Goal: Task Accomplishment & Management: Use online tool/utility

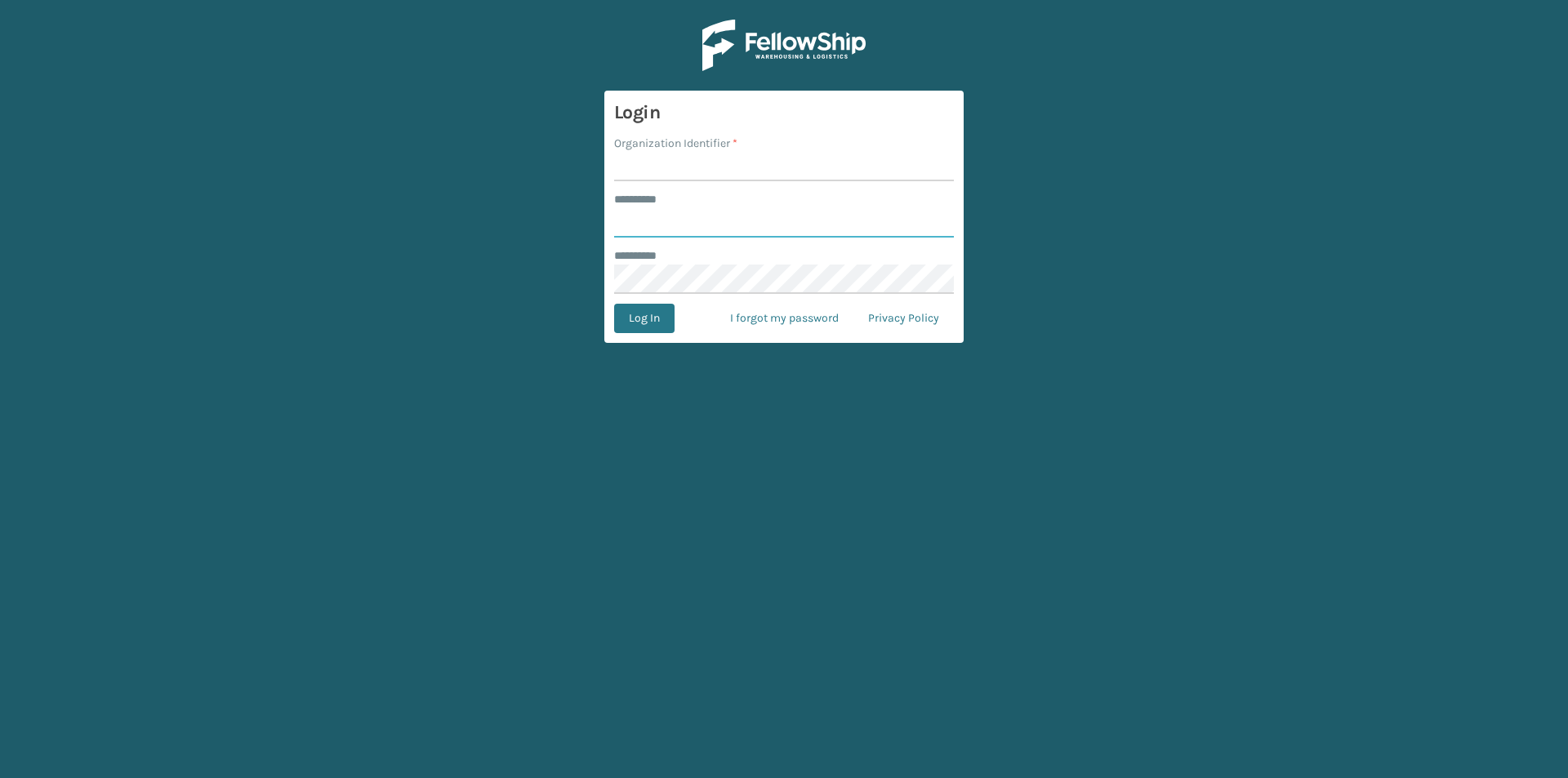
type input "******"
click at [674, 170] on input "Organization Identifier *" at bounding box center [783, 166] width 340 height 29
type input "milliard"
click at [655, 330] on button "Log In" at bounding box center [644, 318] width 61 height 29
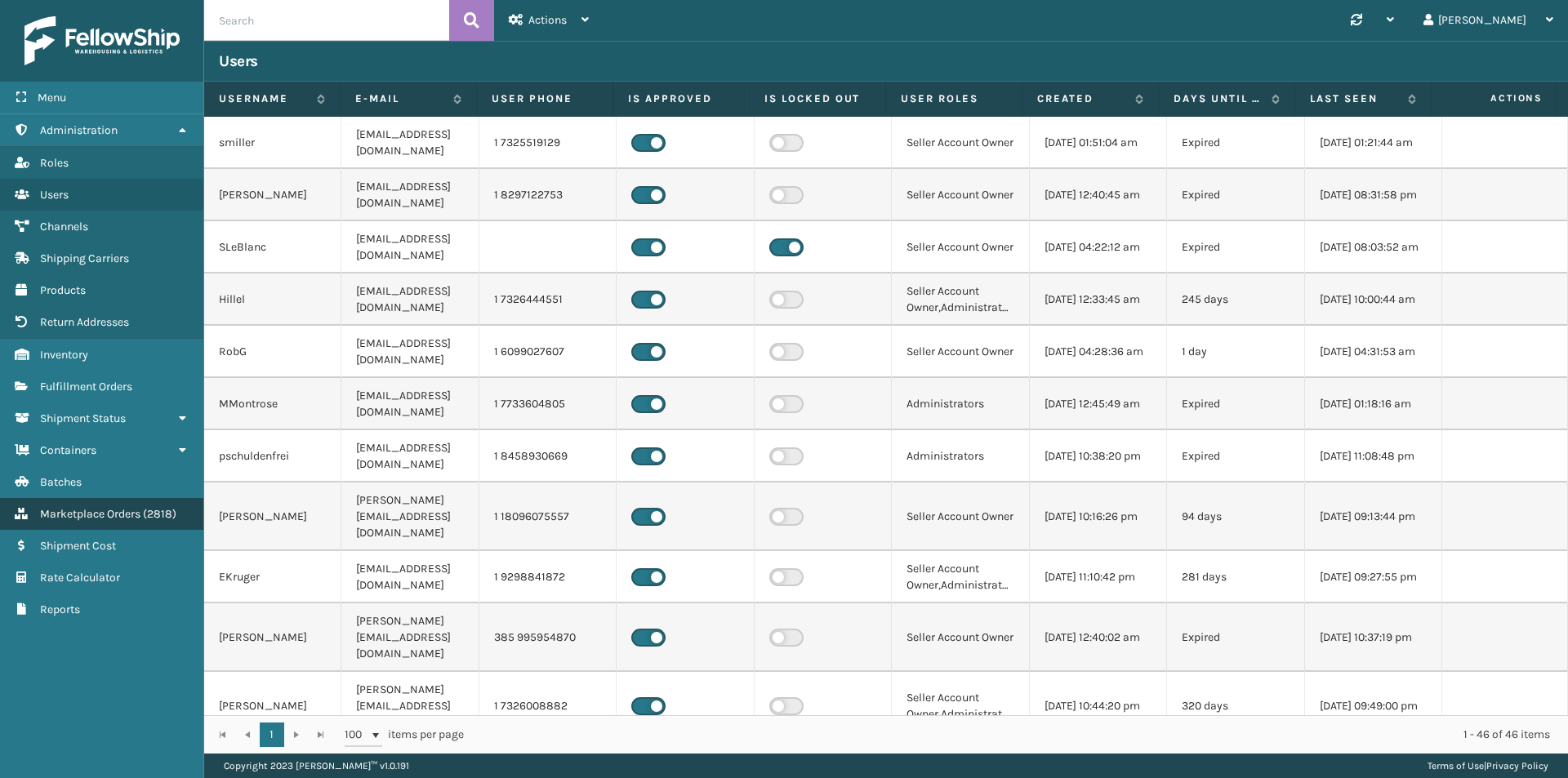
click at [156, 519] on span "( 2818 )" at bounding box center [159, 513] width 33 height 14
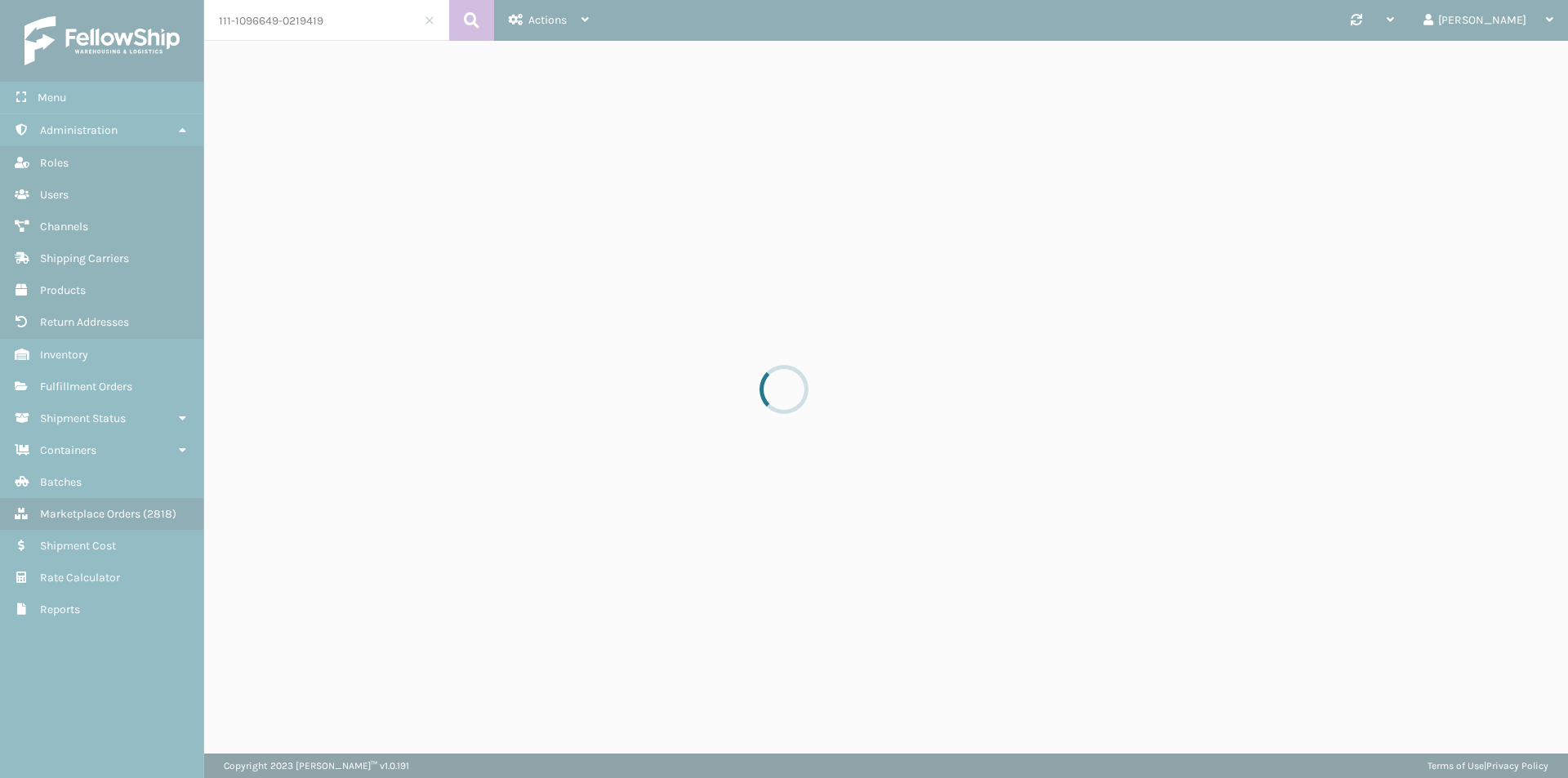
click at [378, 22] on div at bounding box center [784, 389] width 1568 height 778
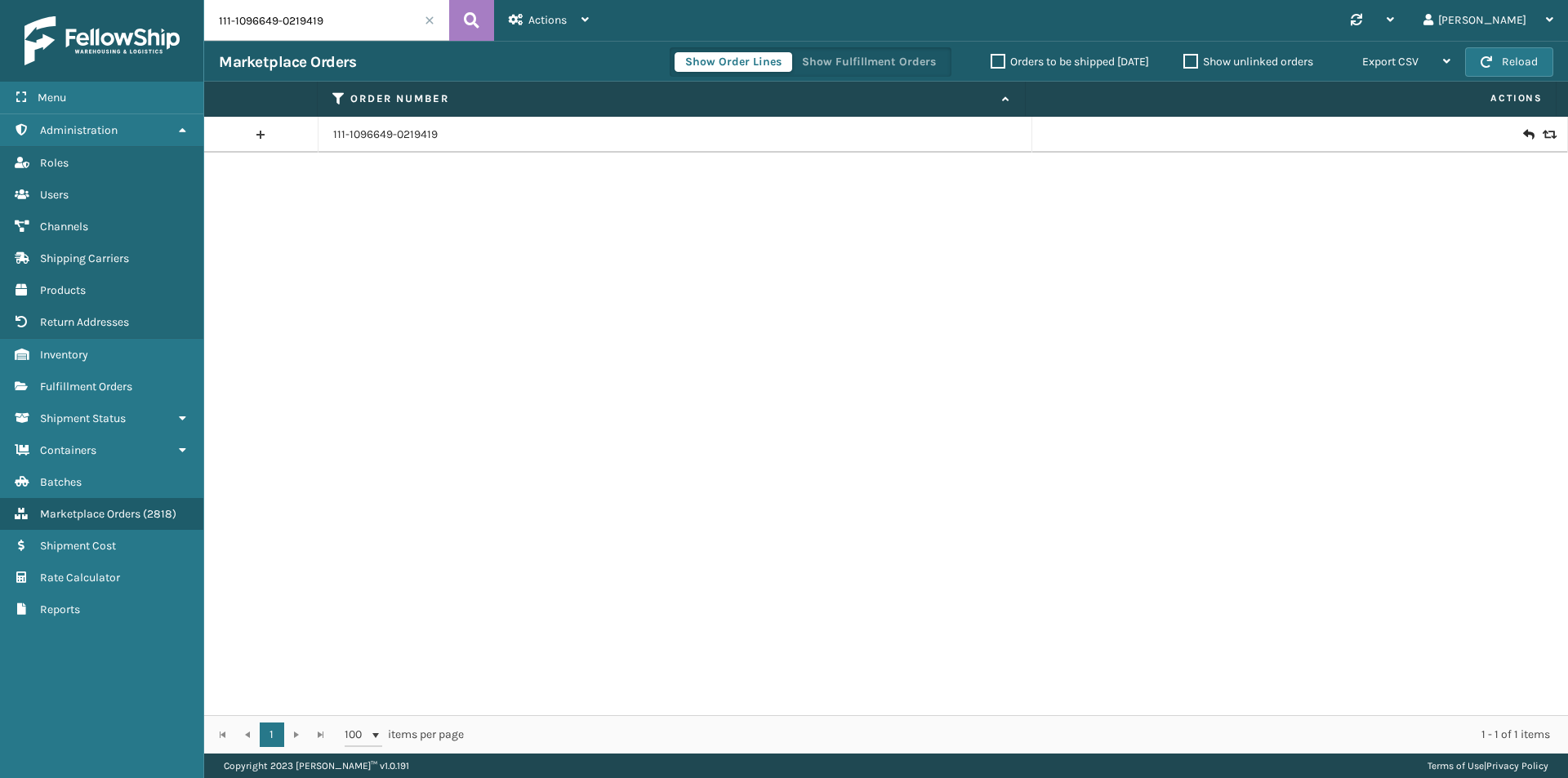
click at [364, 28] on input "111-1096649-0219419" at bounding box center [327, 20] width 245 height 40
paste input "8950023-7151430"
type input "111-8950023-7151430"
click at [478, 32] on button at bounding box center [471, 20] width 45 height 40
click at [386, 132] on link "111-8950023-7151430" at bounding box center [386, 135] width 107 height 17
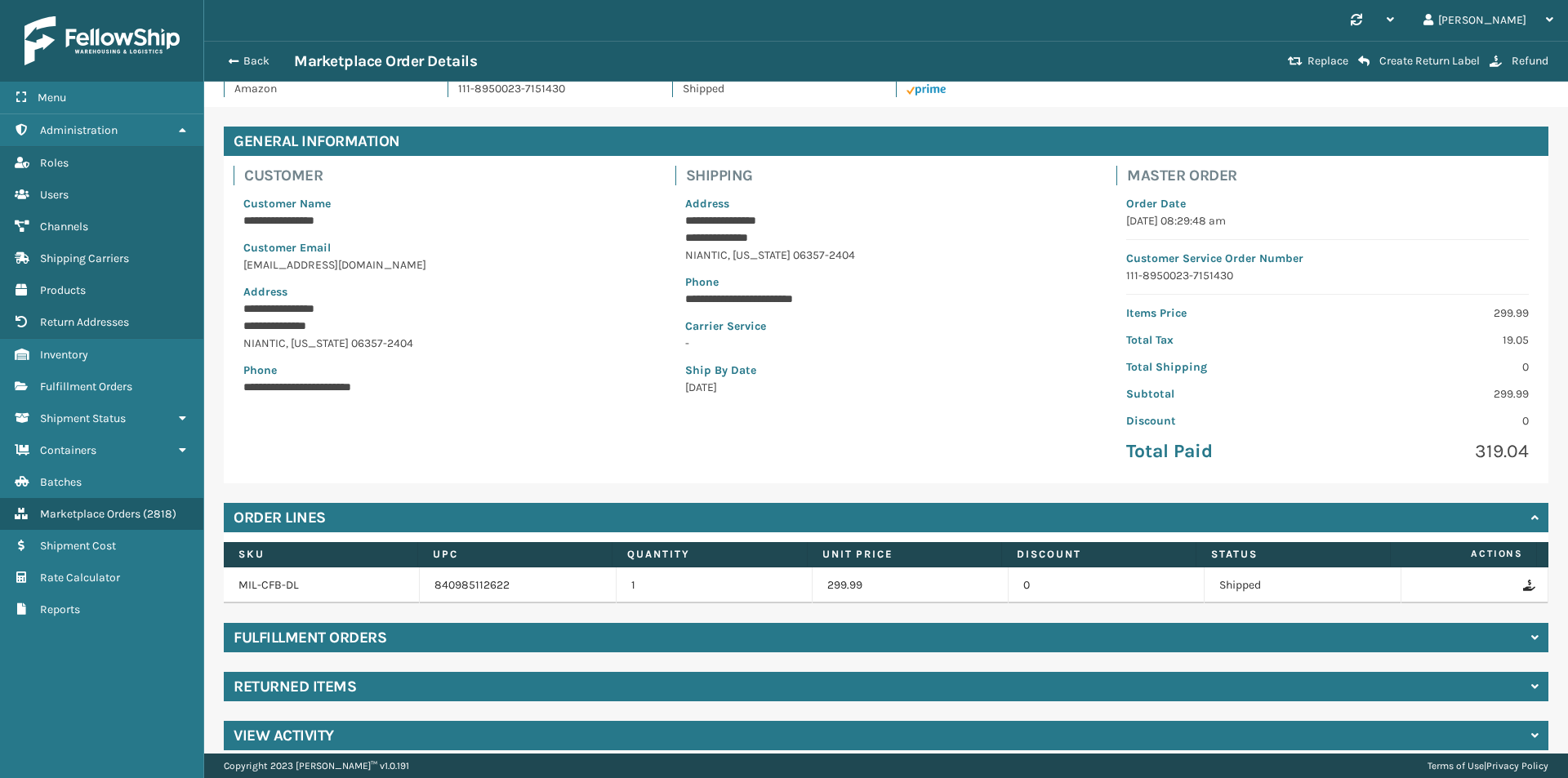
scroll to position [47, 0]
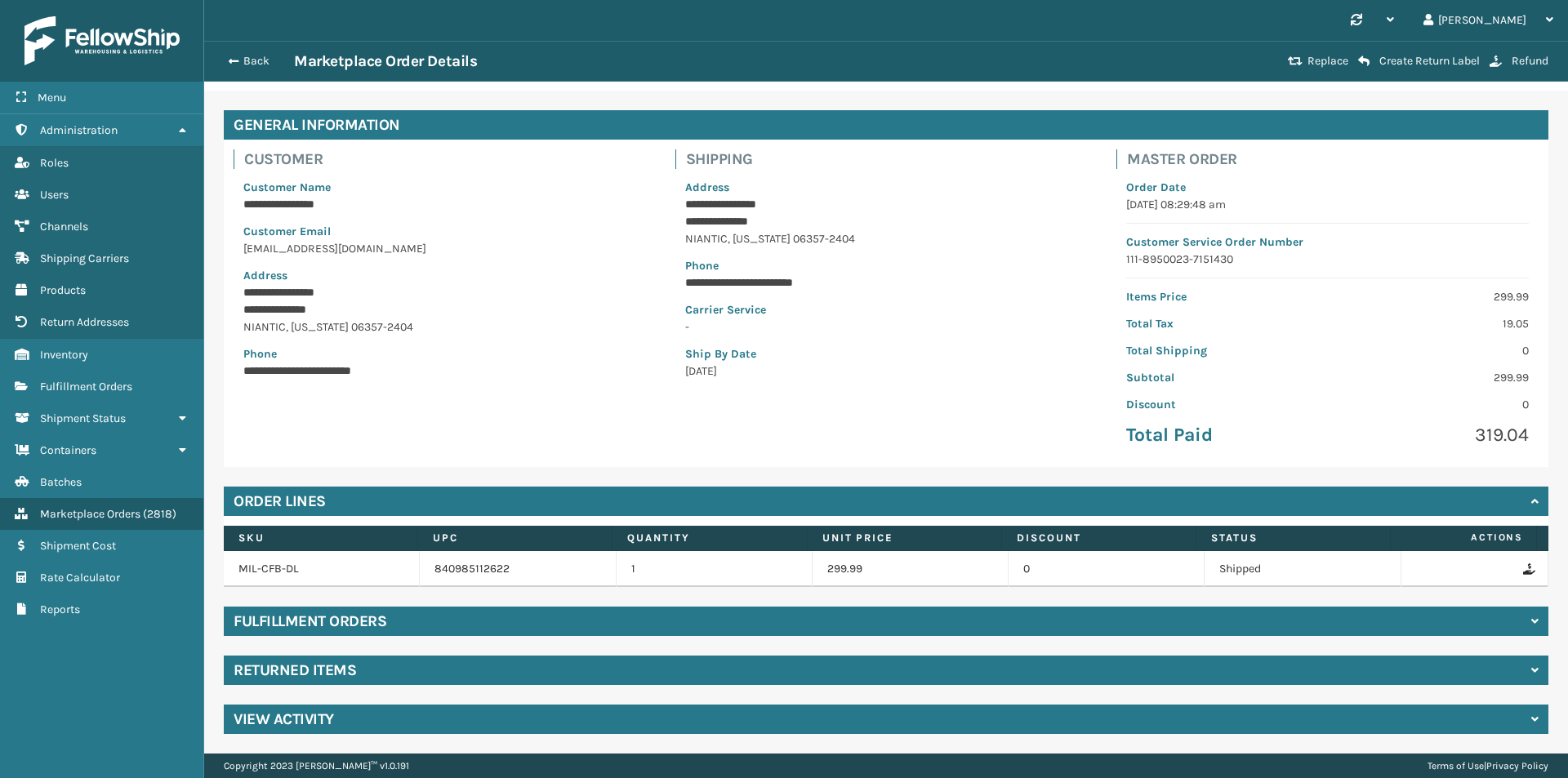
click at [418, 663] on div "Returned Items" at bounding box center [885, 669] width 1324 height 29
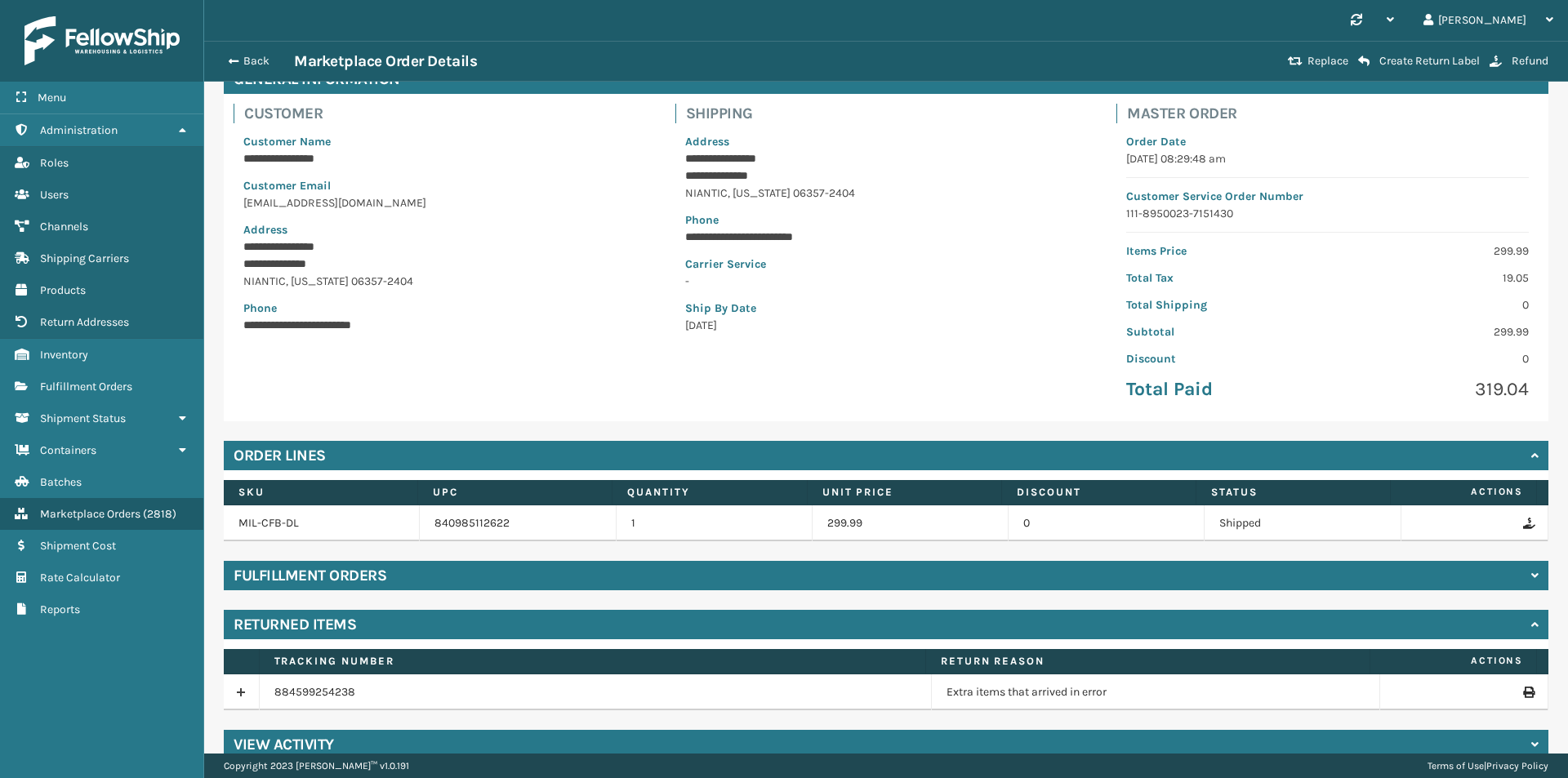
scroll to position [119, 0]
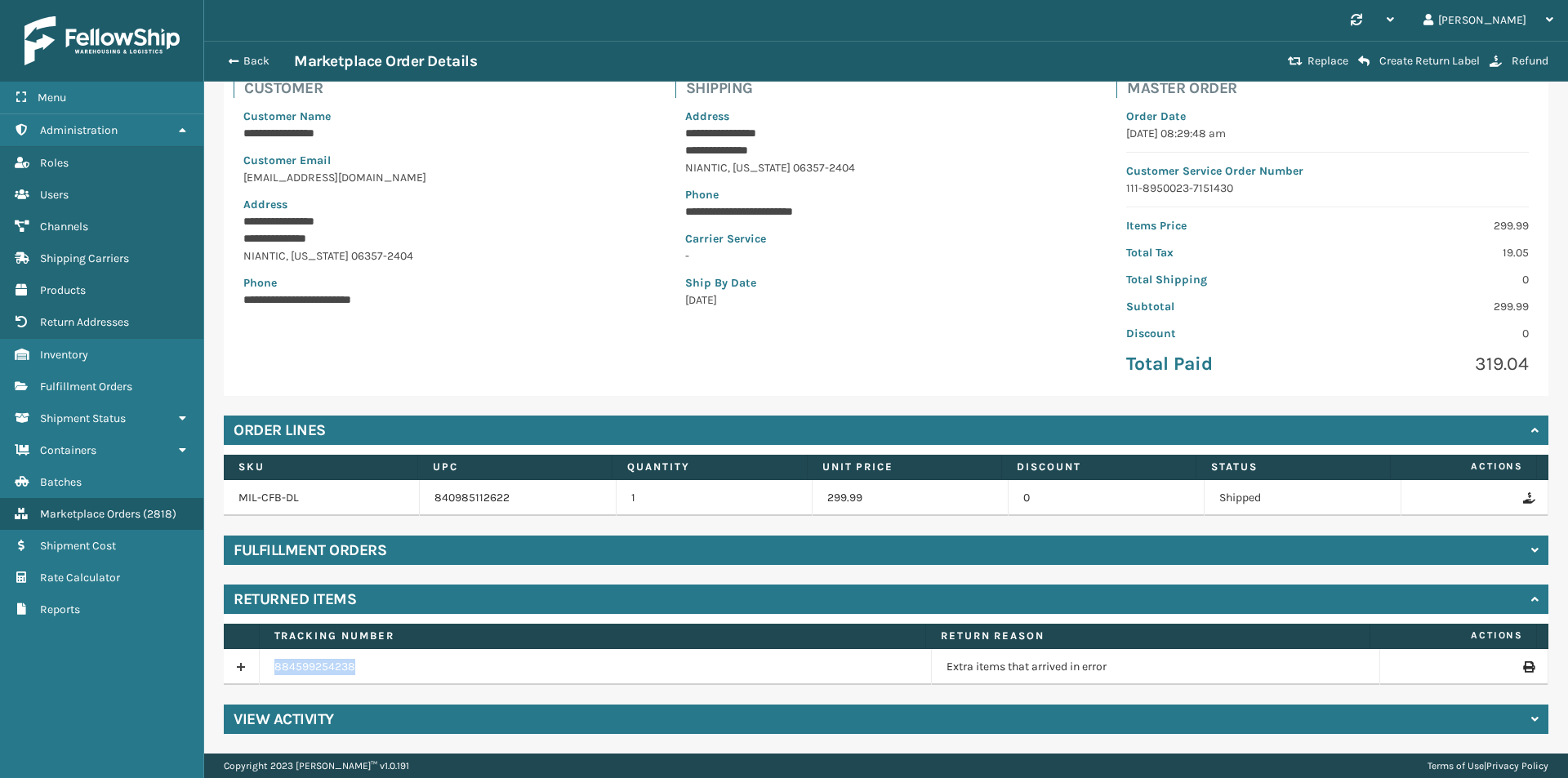
drag, startPoint x: 369, startPoint y: 671, endPoint x: 257, endPoint y: 672, distance: 112.0
click at [257, 672] on tr "884599254238 Extra items that arrived in error" at bounding box center [885, 666] width 1324 height 36
copy tr "884599254238"
click at [247, 47] on div "Back Marketplace Order Details Replace Create Return Label Refund" at bounding box center [886, 61] width 1364 height 40
click at [247, 54] on button "Back" at bounding box center [257, 62] width 75 height 15
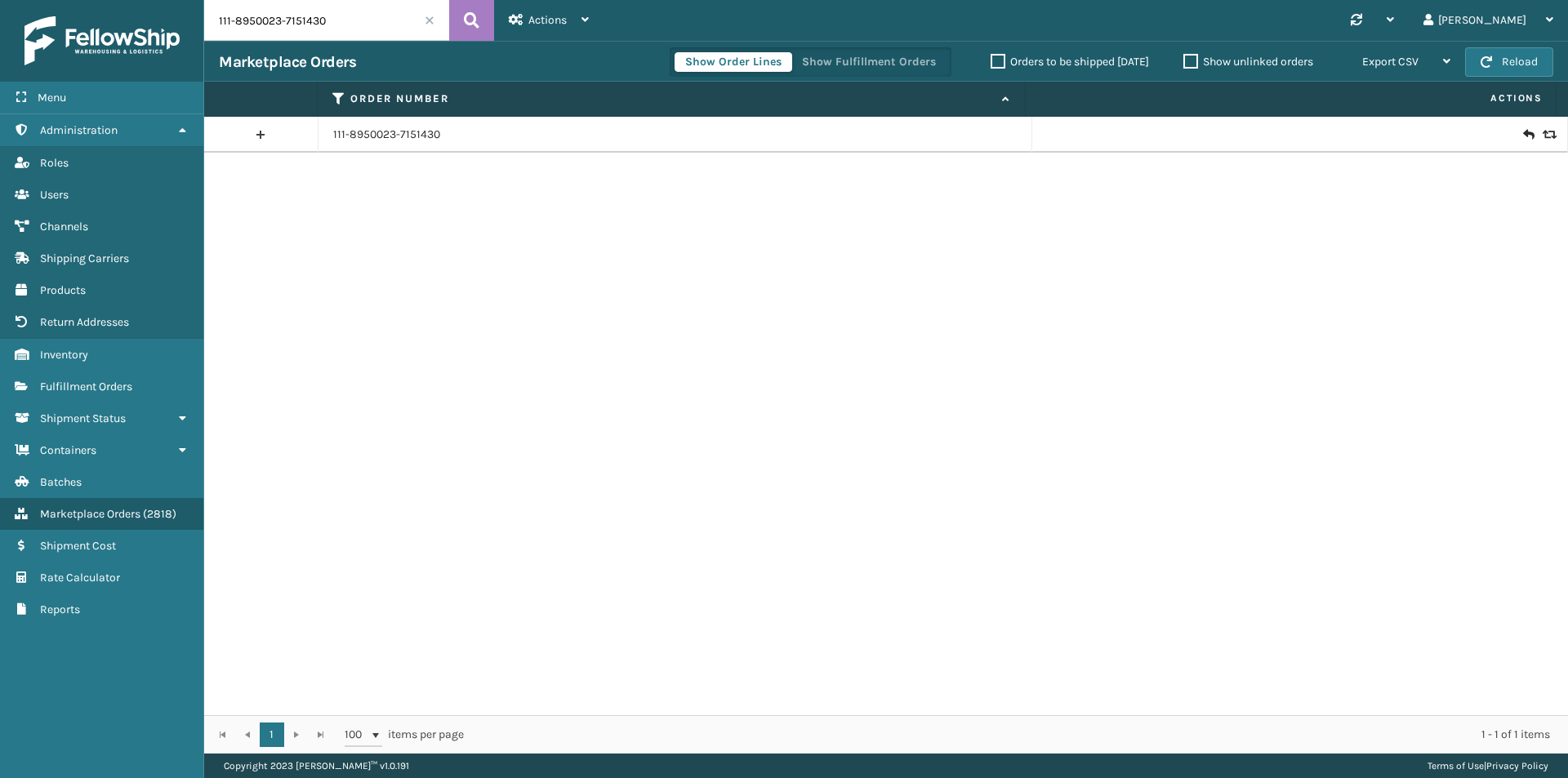
click at [356, 23] on input "111-8950023-7151430" at bounding box center [327, 20] width 245 height 40
paste input "4-1609798-6741032"
type input "114-1609798-6741032"
click at [481, 21] on button at bounding box center [471, 20] width 45 height 40
click at [386, 23] on input "114-1609798-6741032" at bounding box center [327, 20] width 245 height 40
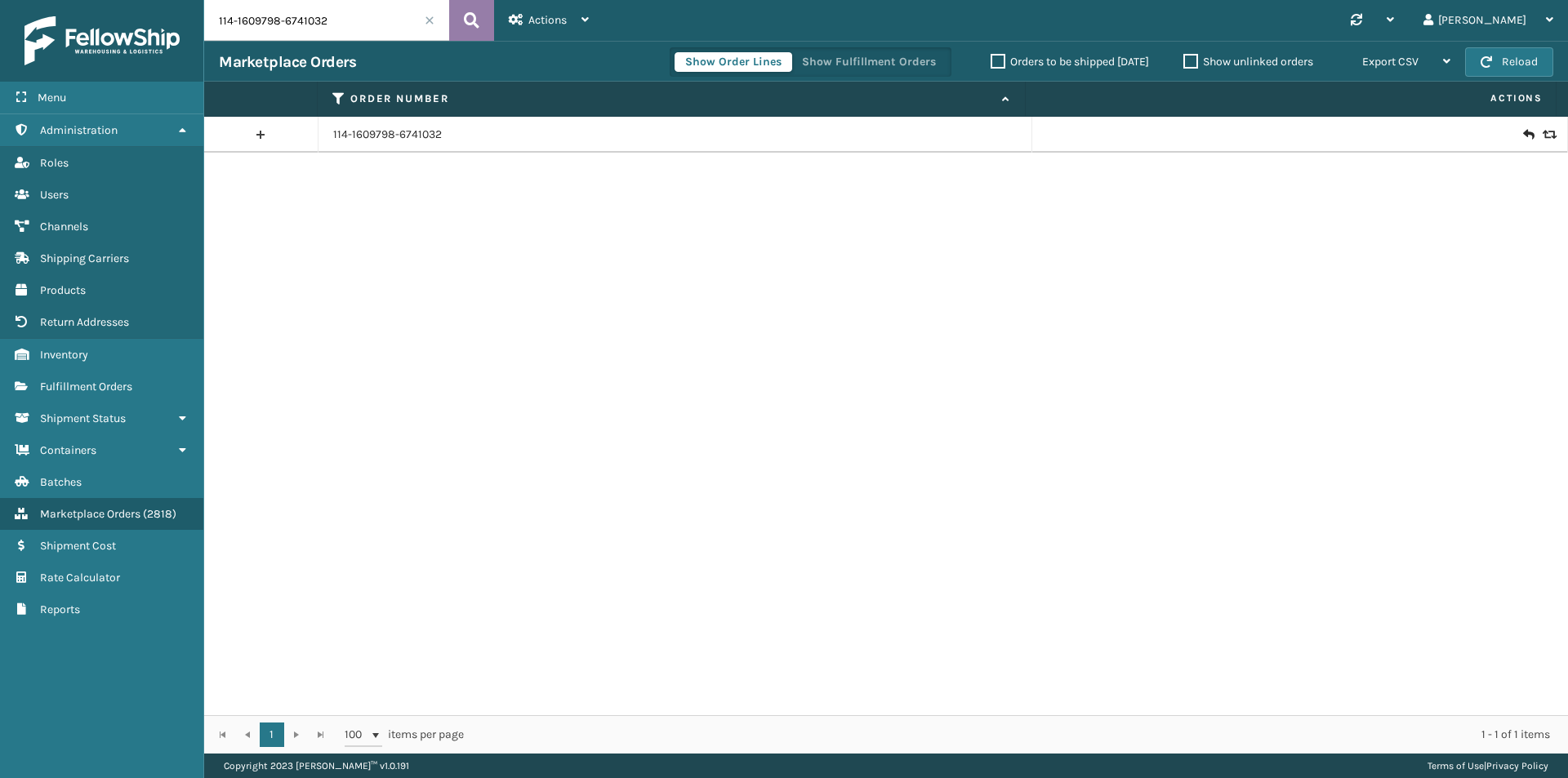
click at [477, 16] on icon at bounding box center [471, 20] width 16 height 25
click at [1523, 132] on icon at bounding box center [1528, 135] width 10 height 17
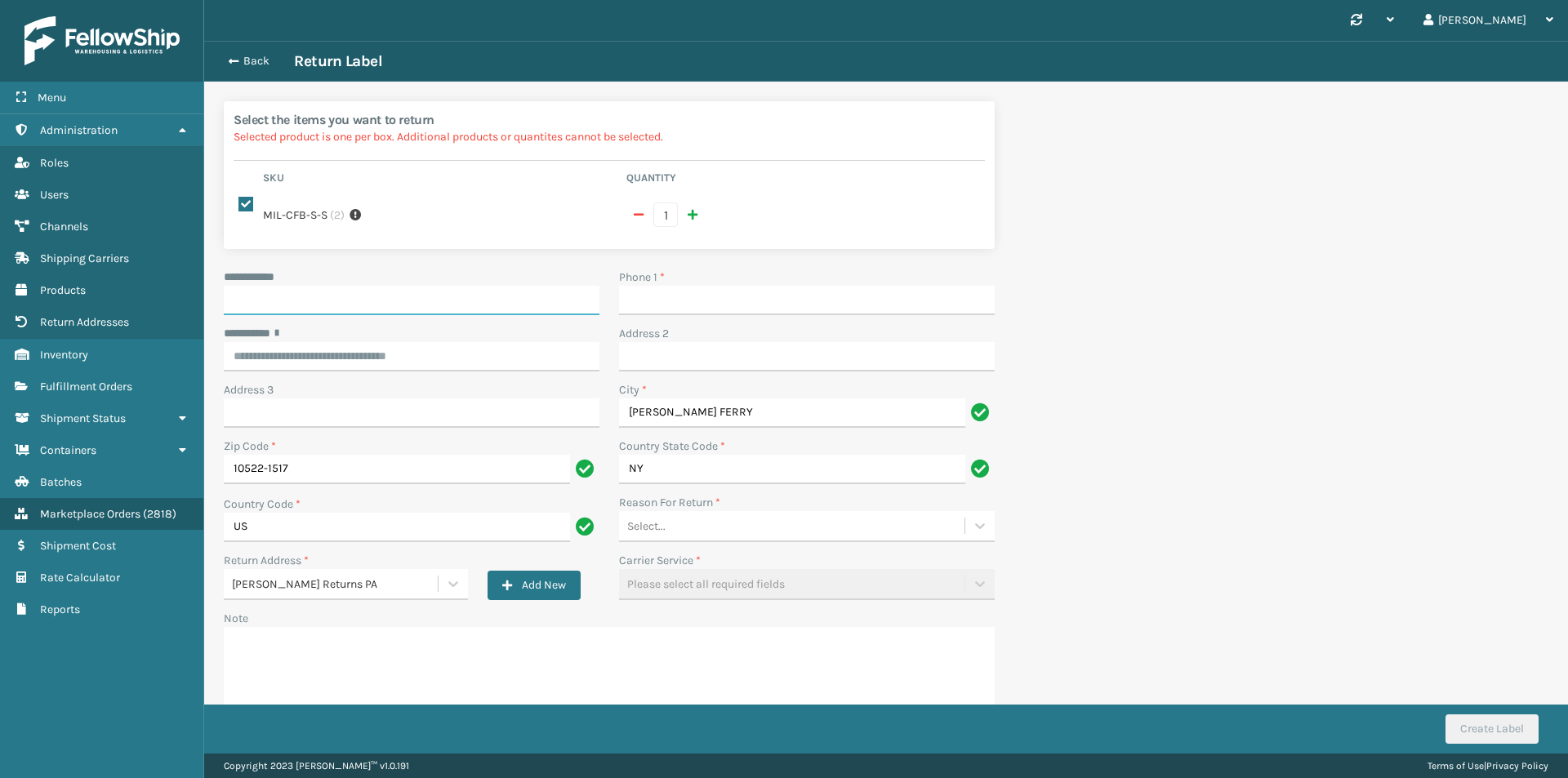
click at [405, 288] on input "**********" at bounding box center [411, 301] width 375 height 29
paste input "******"
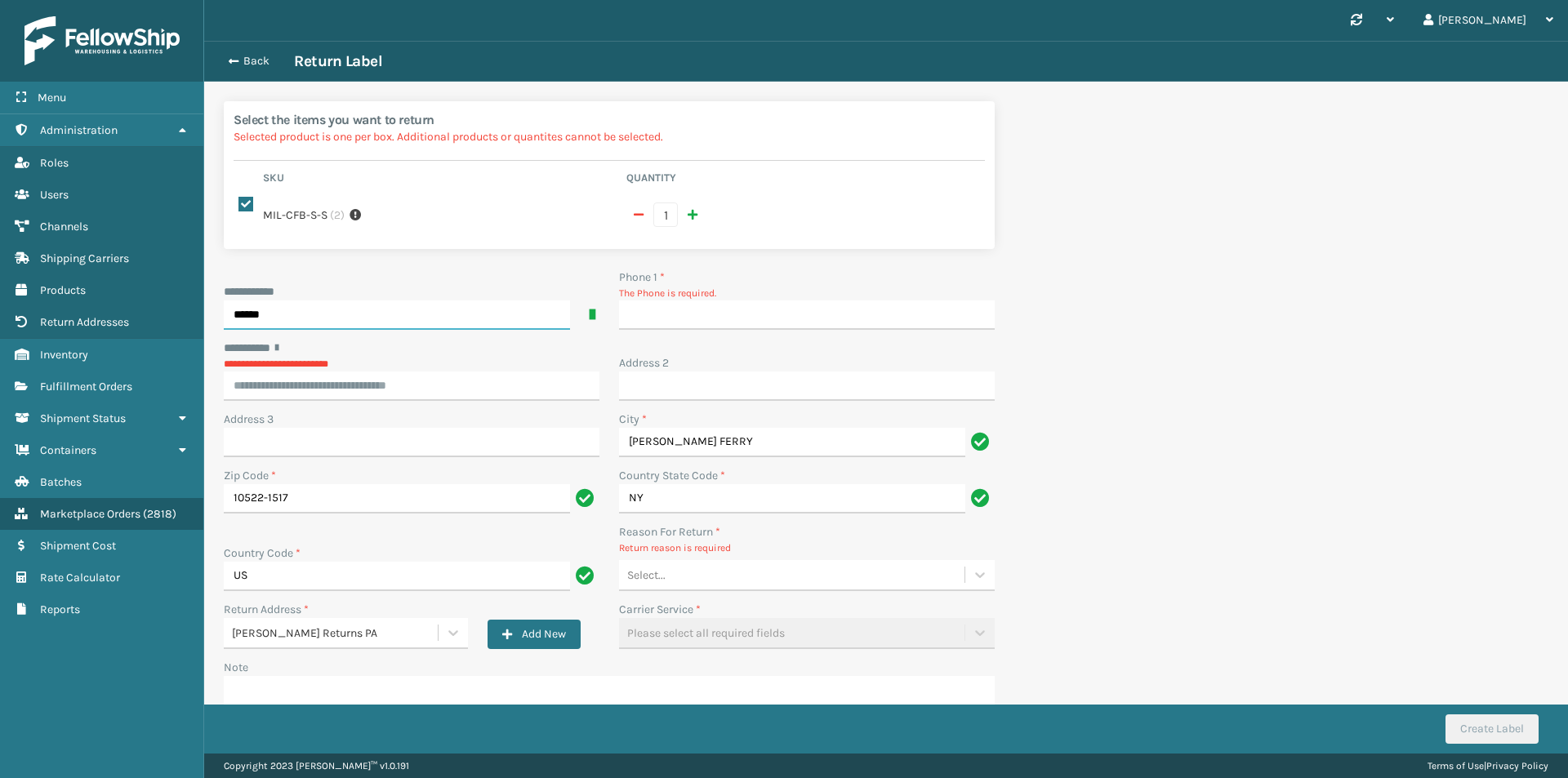
type input "******"
click at [699, 301] on input "Phone 1 *" at bounding box center [807, 315] width 375 height 29
type input "9999999999"
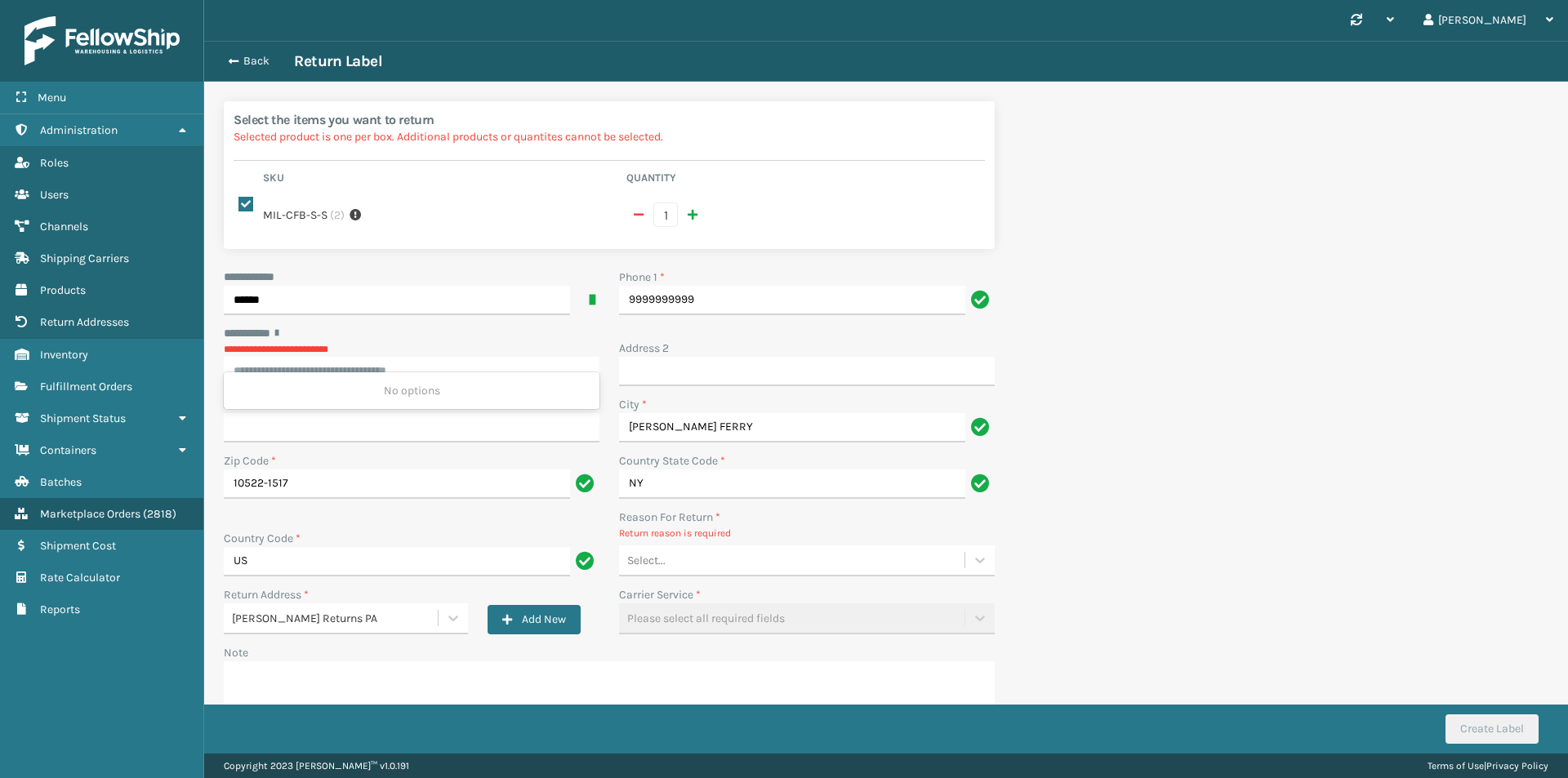
click at [520, 357] on input "********* *" at bounding box center [411, 372] width 375 height 29
paste input "**********"
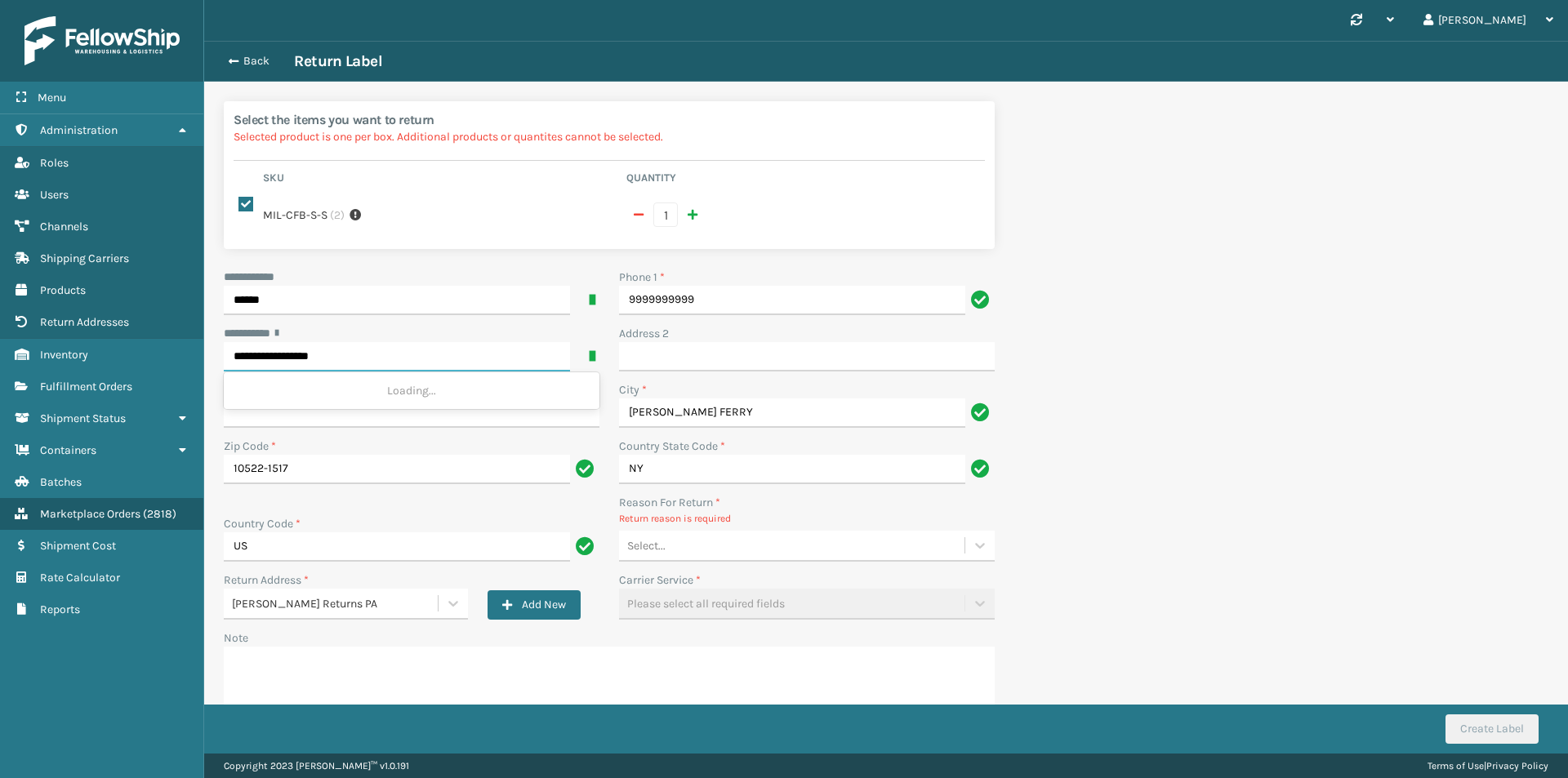
type input "**********"
click at [760, 543] on div "Select..." at bounding box center [791, 545] width 345 height 27
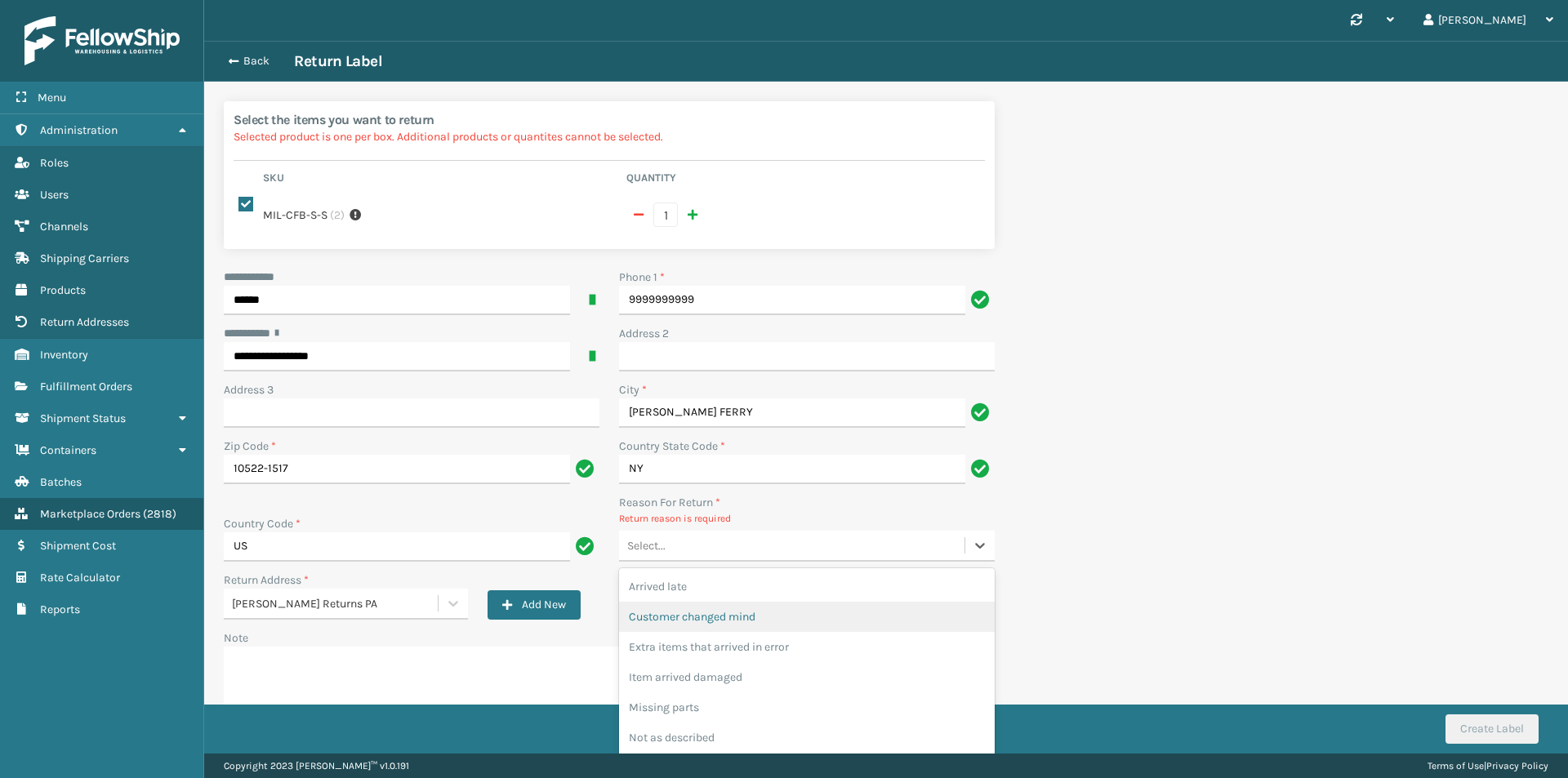
click at [748, 601] on div "Customer changed mind" at bounding box center [807, 616] width 375 height 30
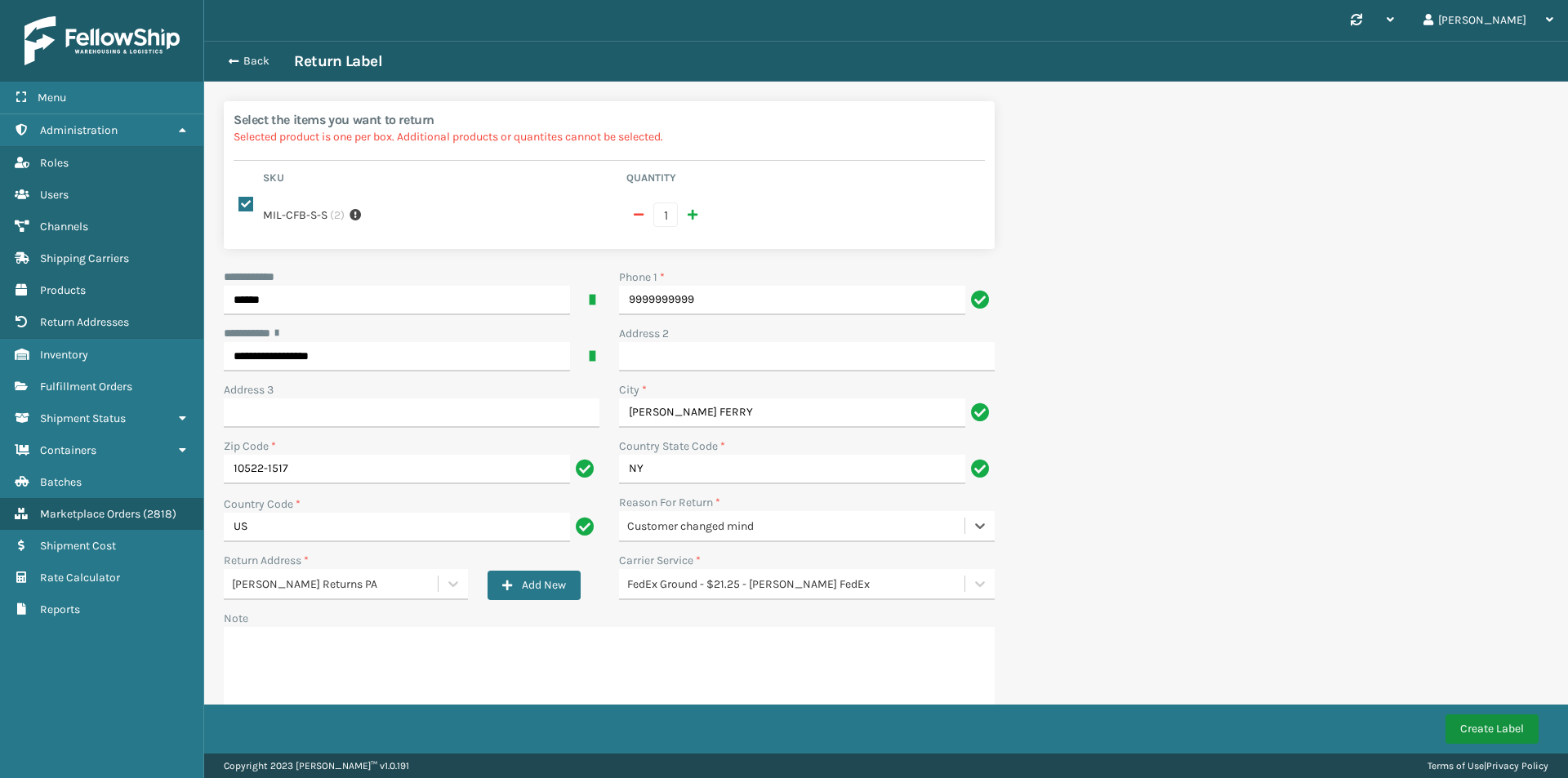
click at [1491, 727] on button "Create Label" at bounding box center [1492, 728] width 93 height 29
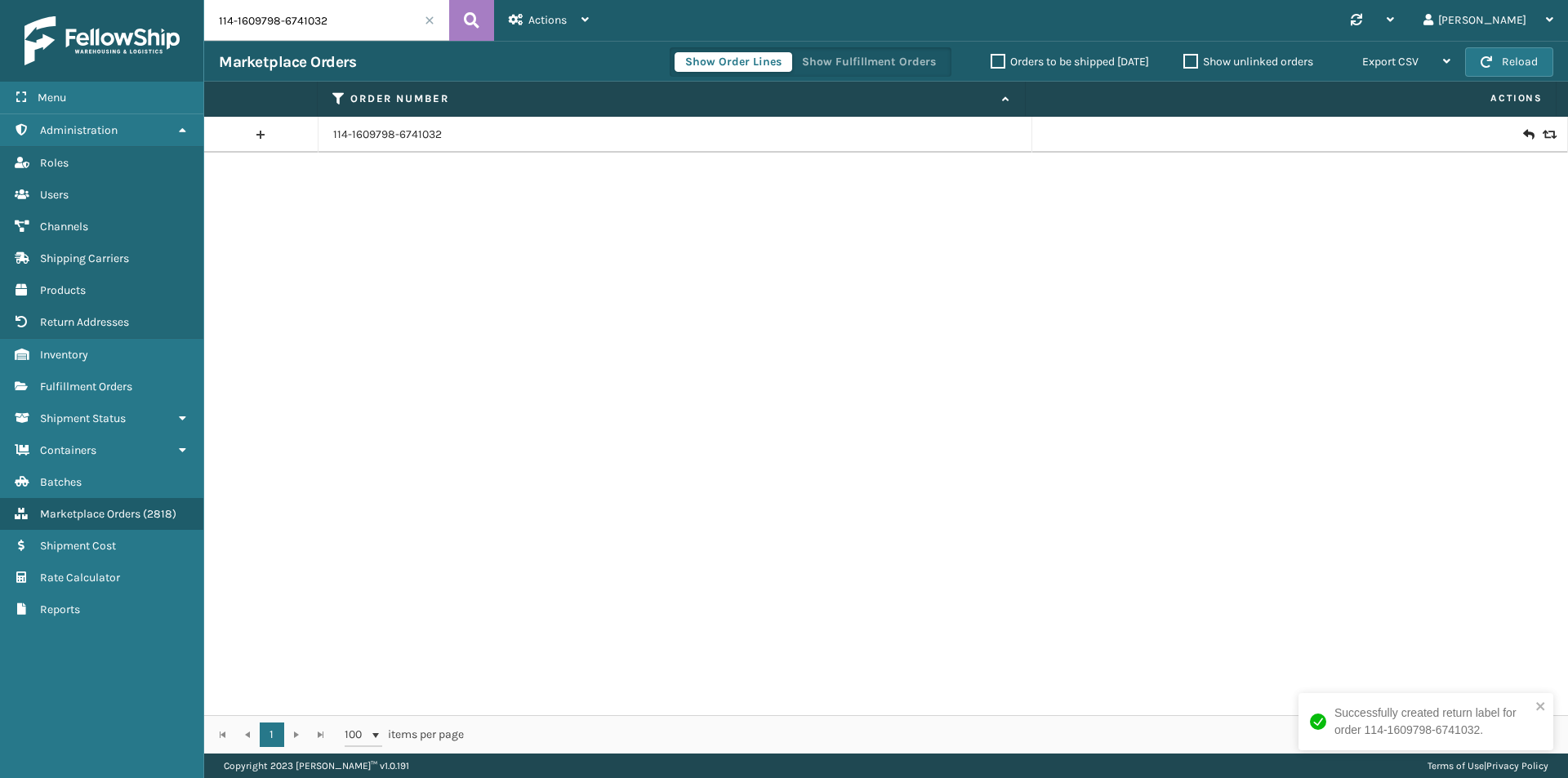
click at [1523, 138] on icon at bounding box center [1528, 135] width 10 height 17
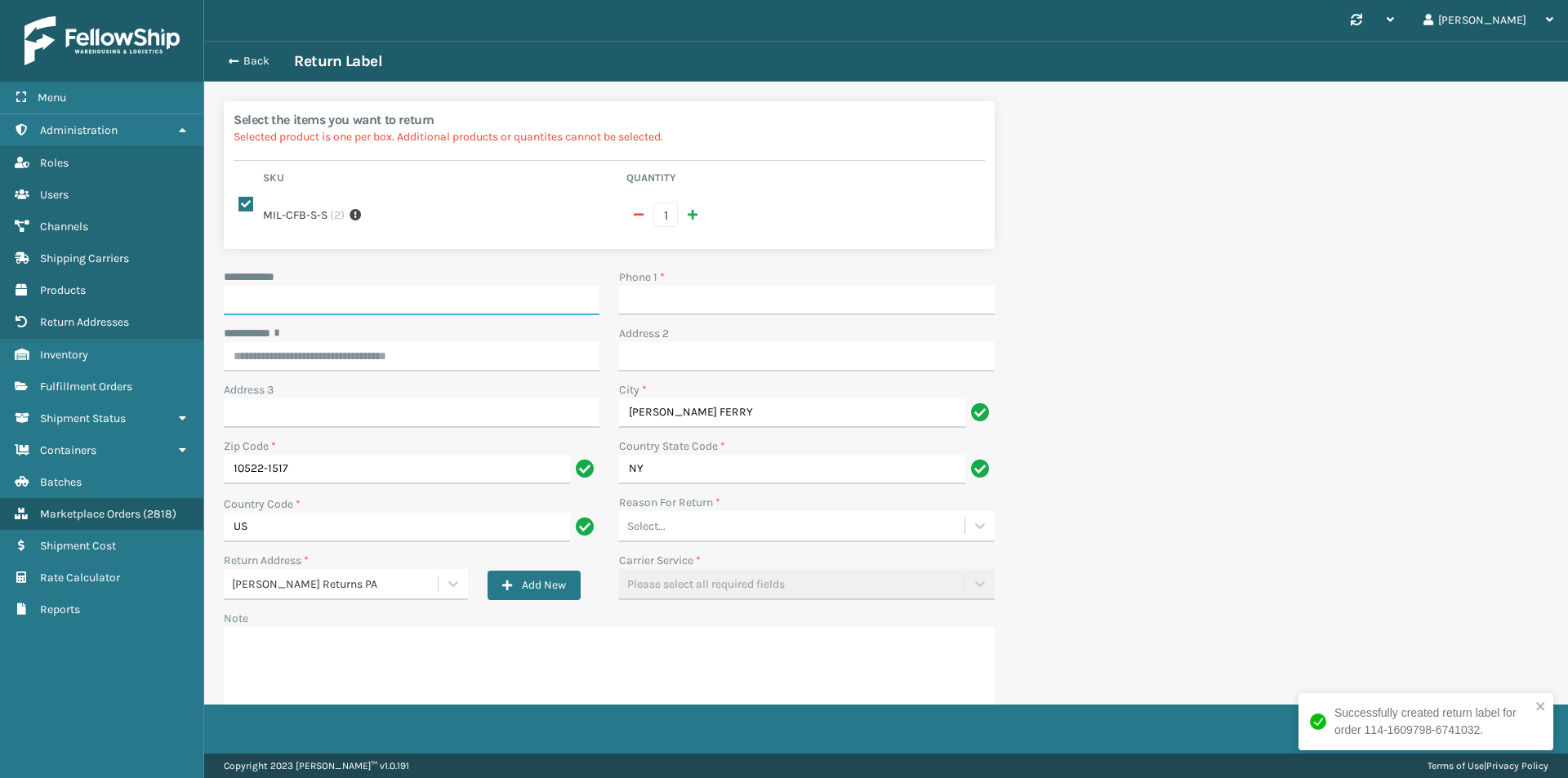
click at [382, 286] on input "**********" at bounding box center [411, 301] width 375 height 29
paste input "******"
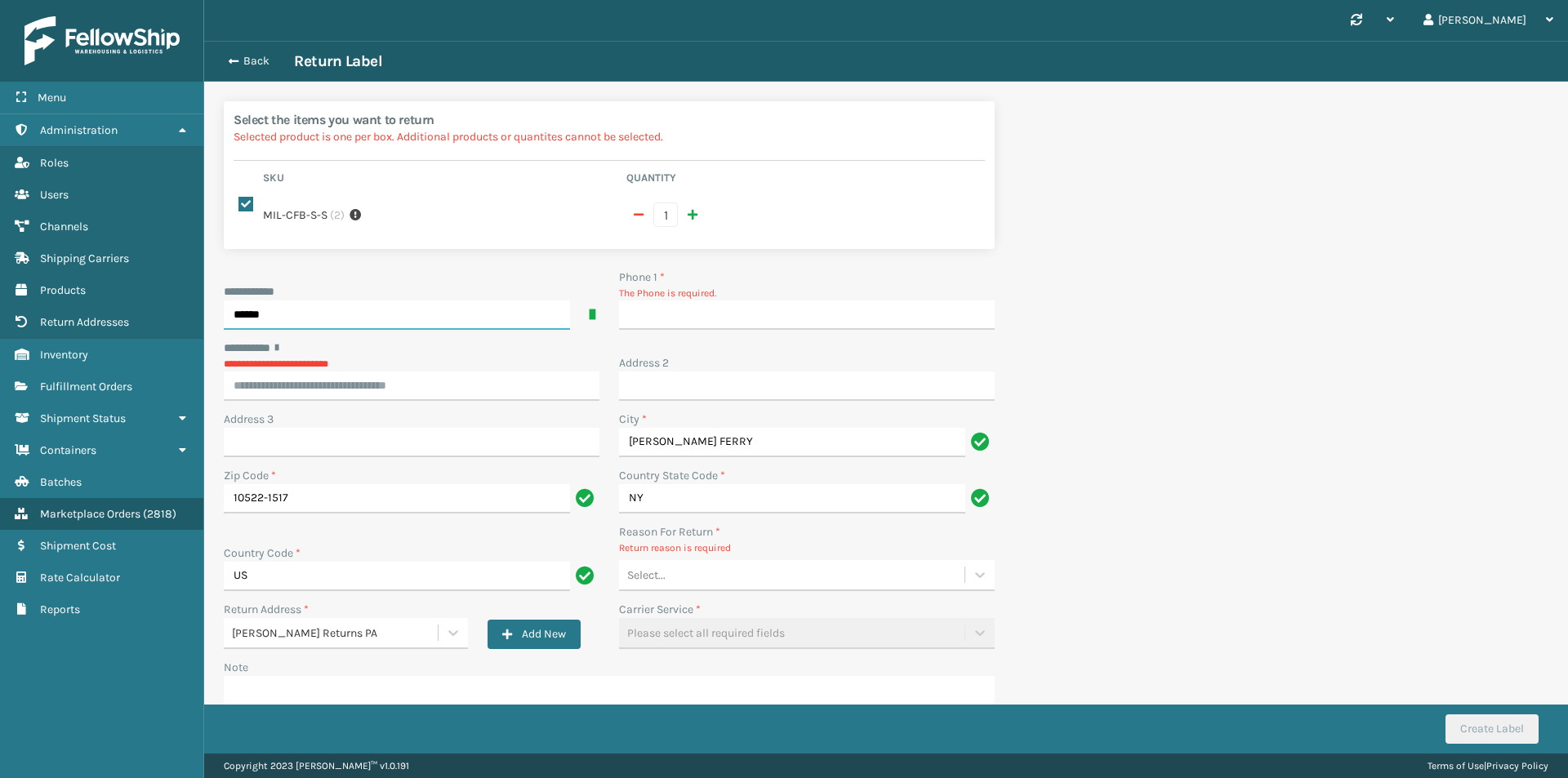
type input "******"
click at [693, 286] on p "The Phone is required." at bounding box center [807, 293] width 375 height 15
click at [685, 301] on input "Phone 1 *" at bounding box center [807, 315] width 375 height 29
type input "9999999999"
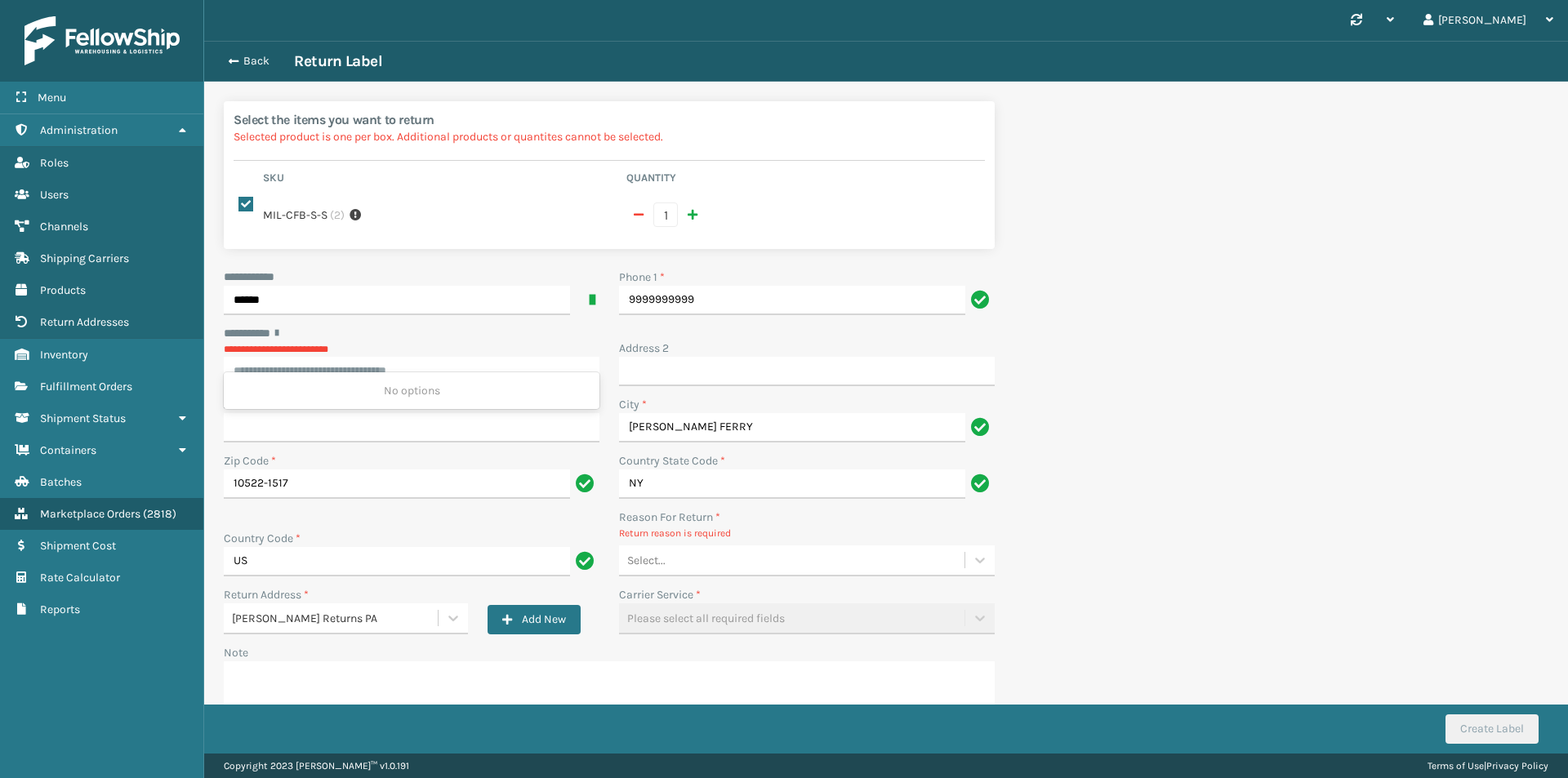
click at [415, 357] on input "********* *" at bounding box center [411, 372] width 375 height 29
paste input "**********"
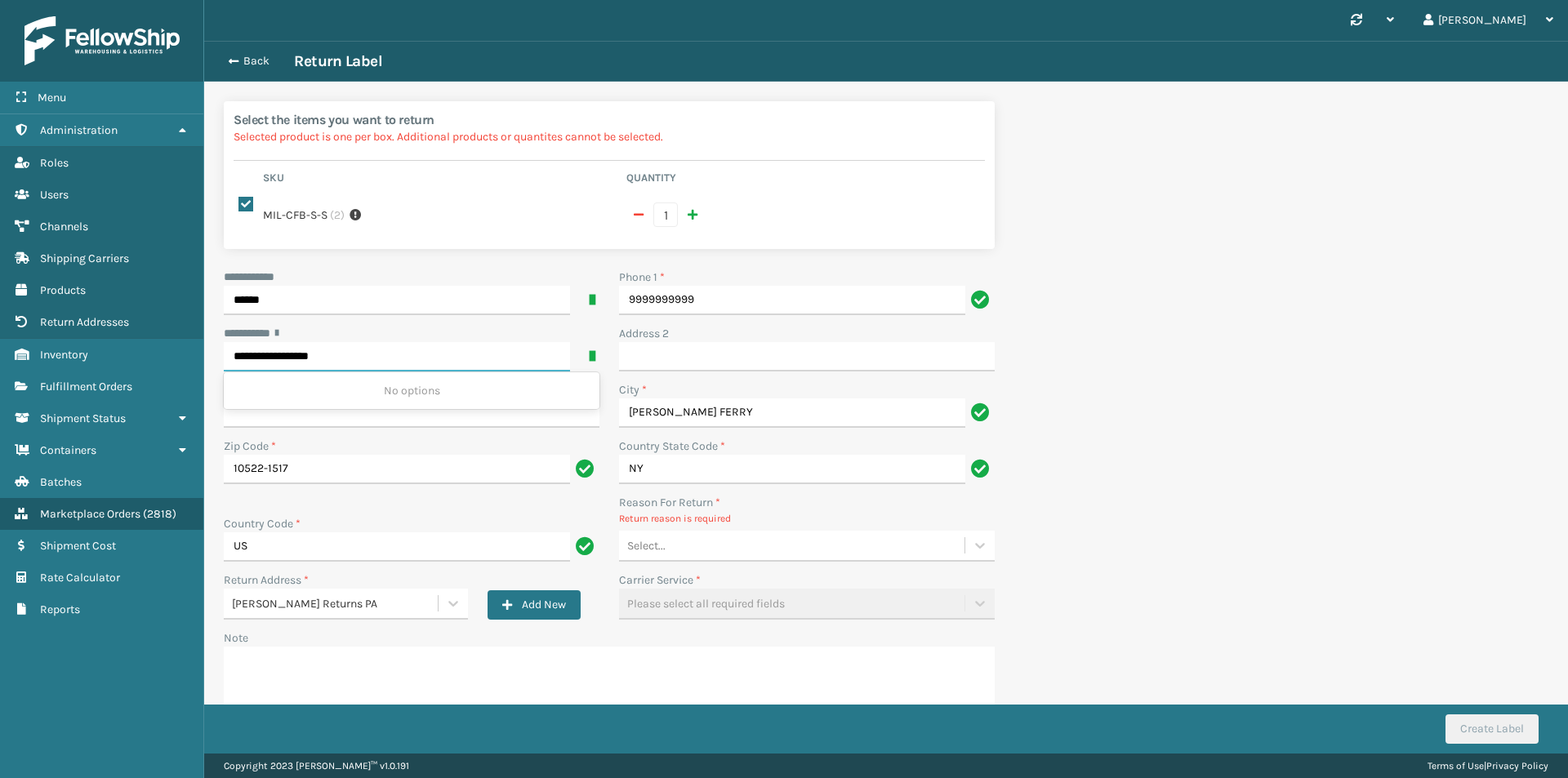
type input "**********"
click at [1277, 388] on div "**********" at bounding box center [886, 434] width 1364 height 788
click at [761, 532] on div "Select..." at bounding box center [791, 545] width 345 height 27
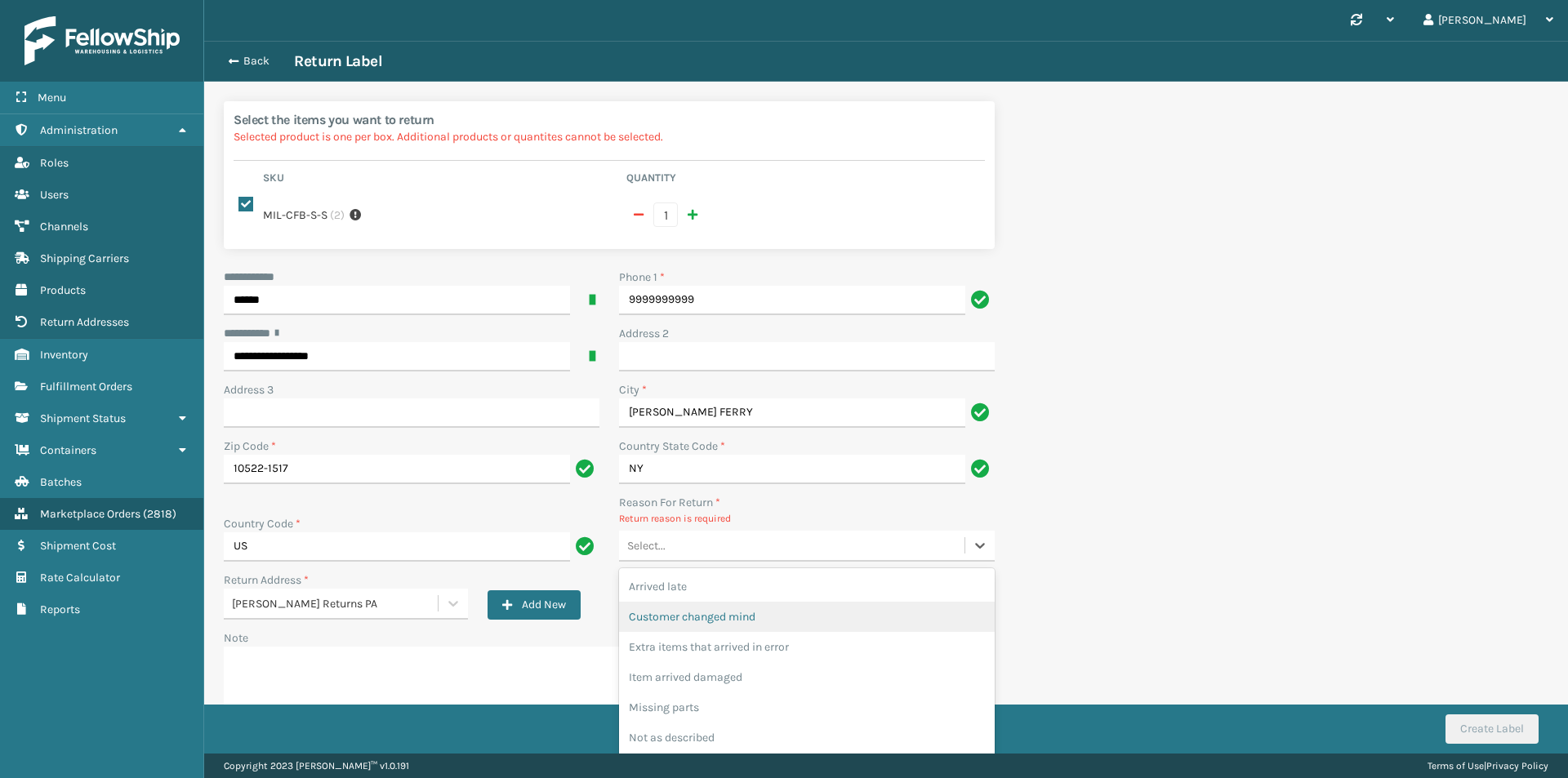
click at [731, 601] on div "Customer changed mind" at bounding box center [807, 616] width 375 height 30
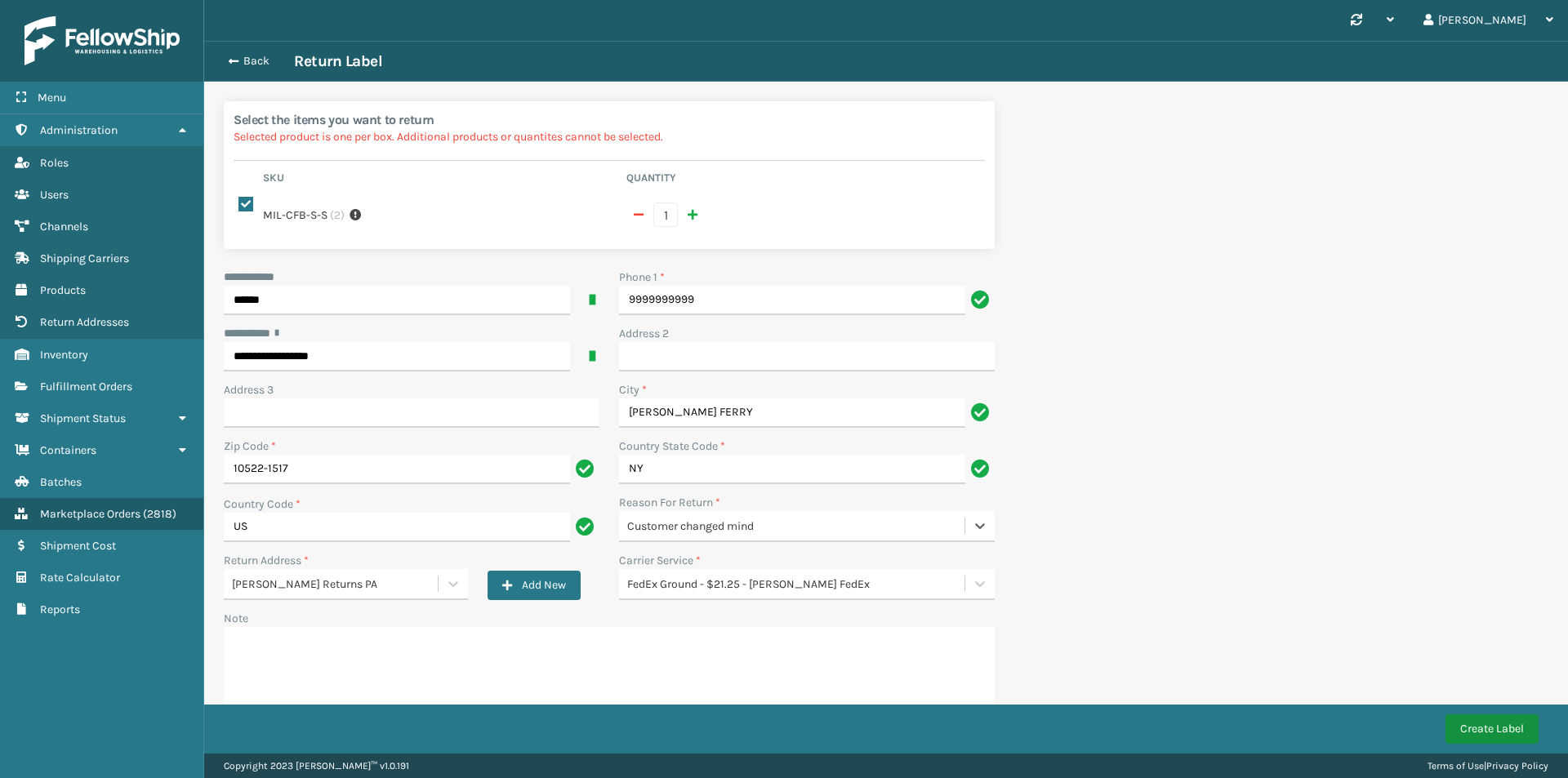
click at [1526, 727] on button "Create Label" at bounding box center [1492, 728] width 93 height 29
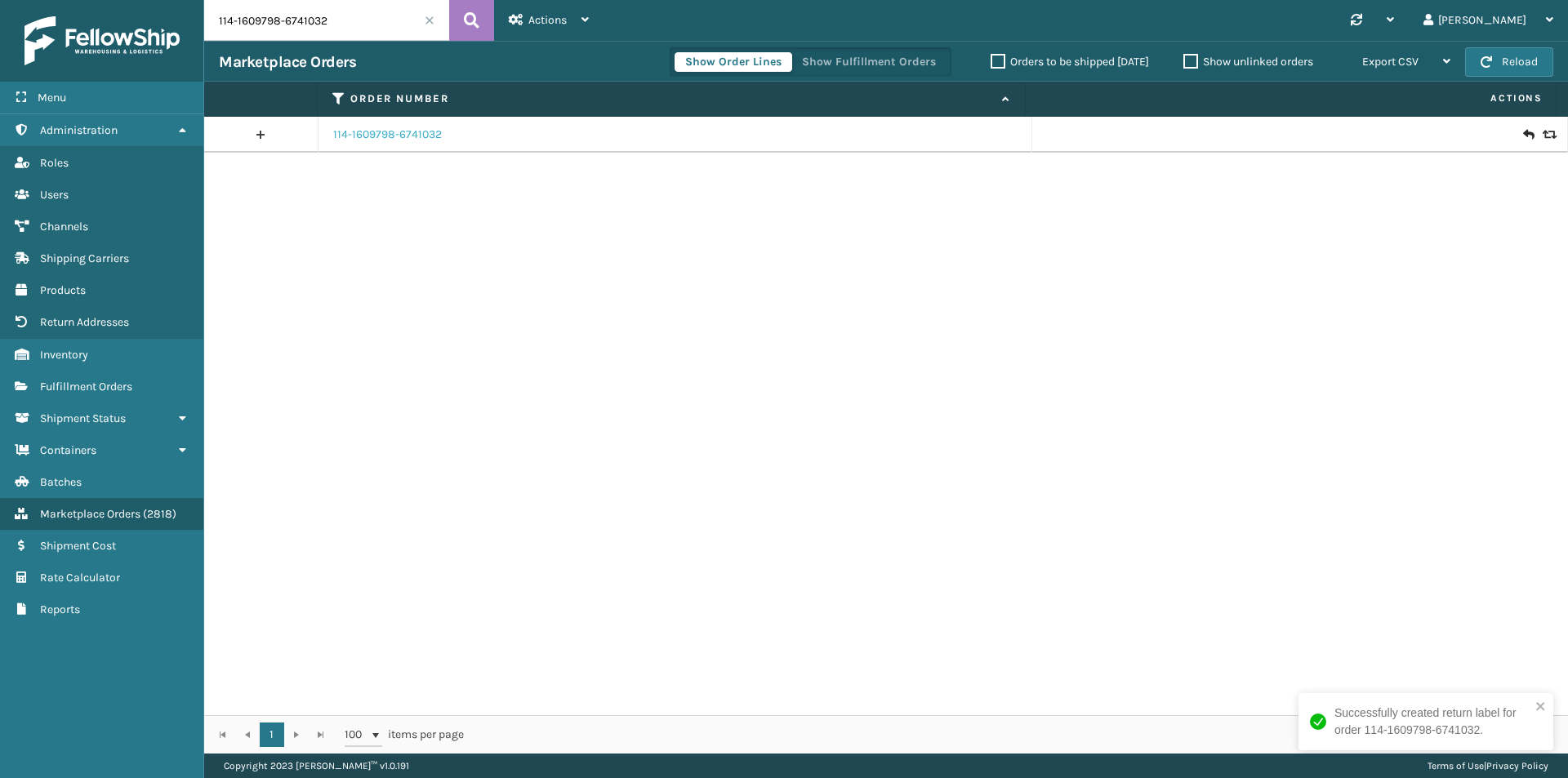
click at [350, 135] on link "114-1609798-6741032" at bounding box center [387, 135] width 109 height 17
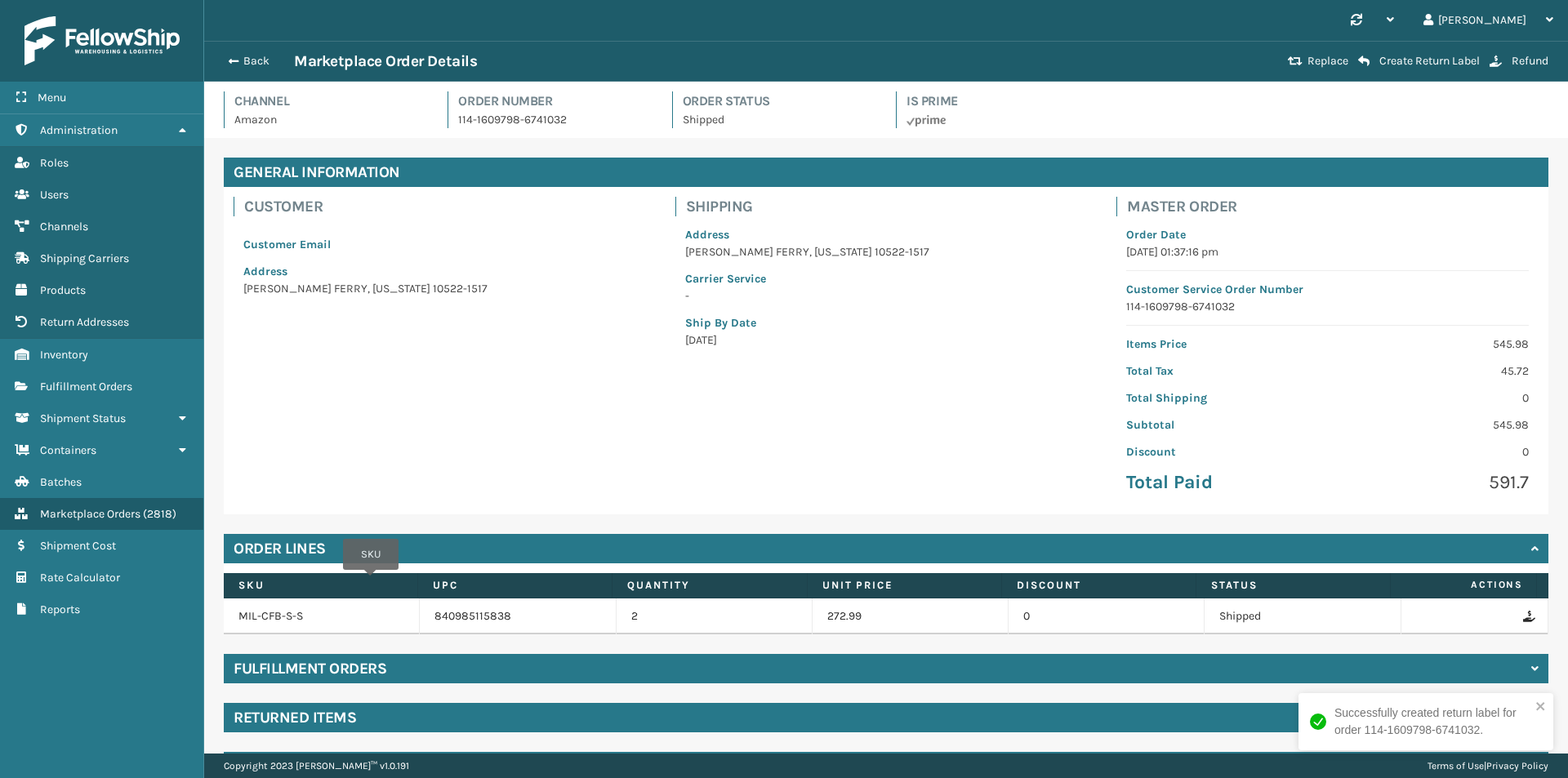
scroll to position [47, 0]
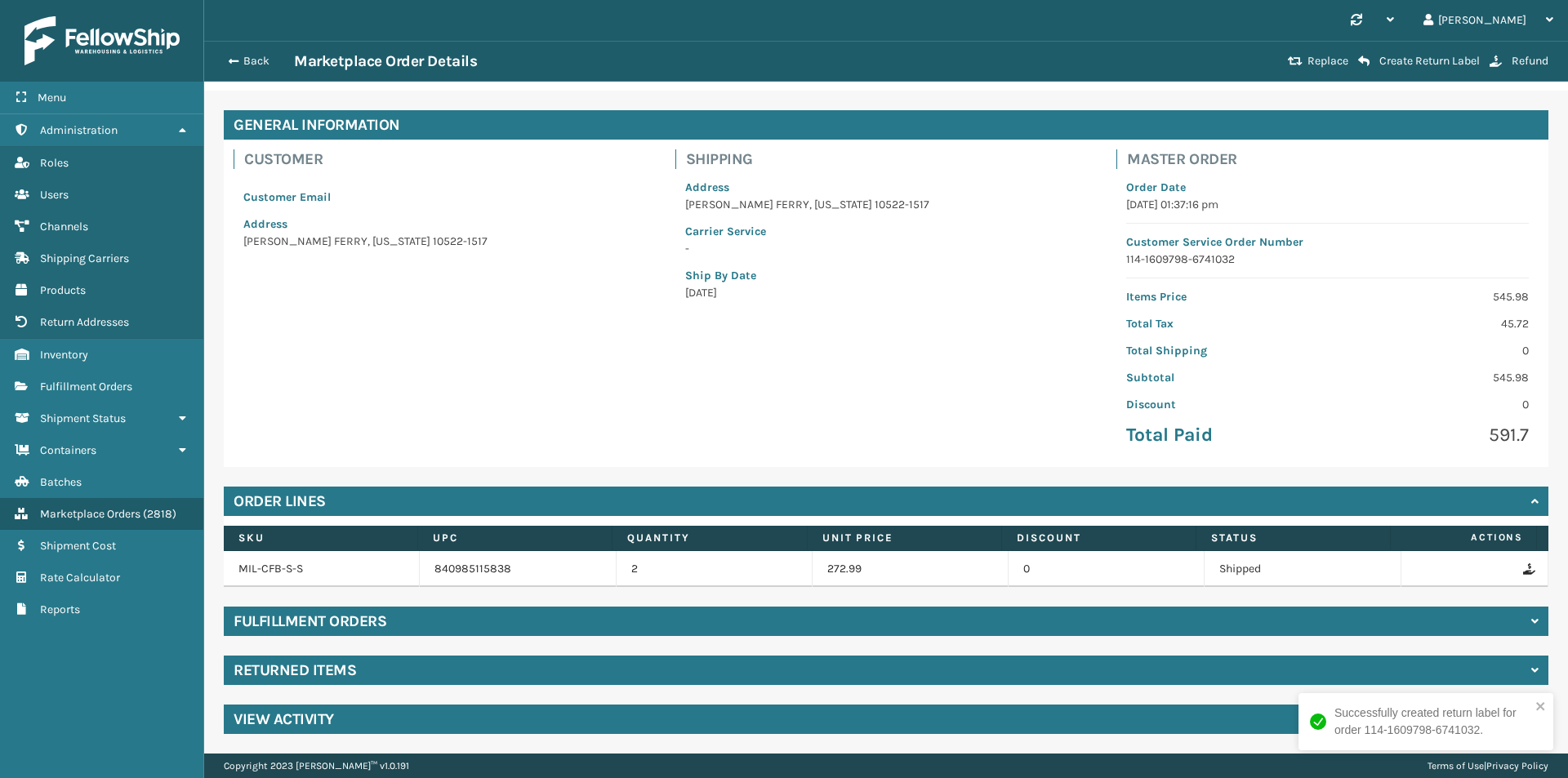
click at [340, 684] on div "Returned Items" at bounding box center [885, 669] width 1324 height 29
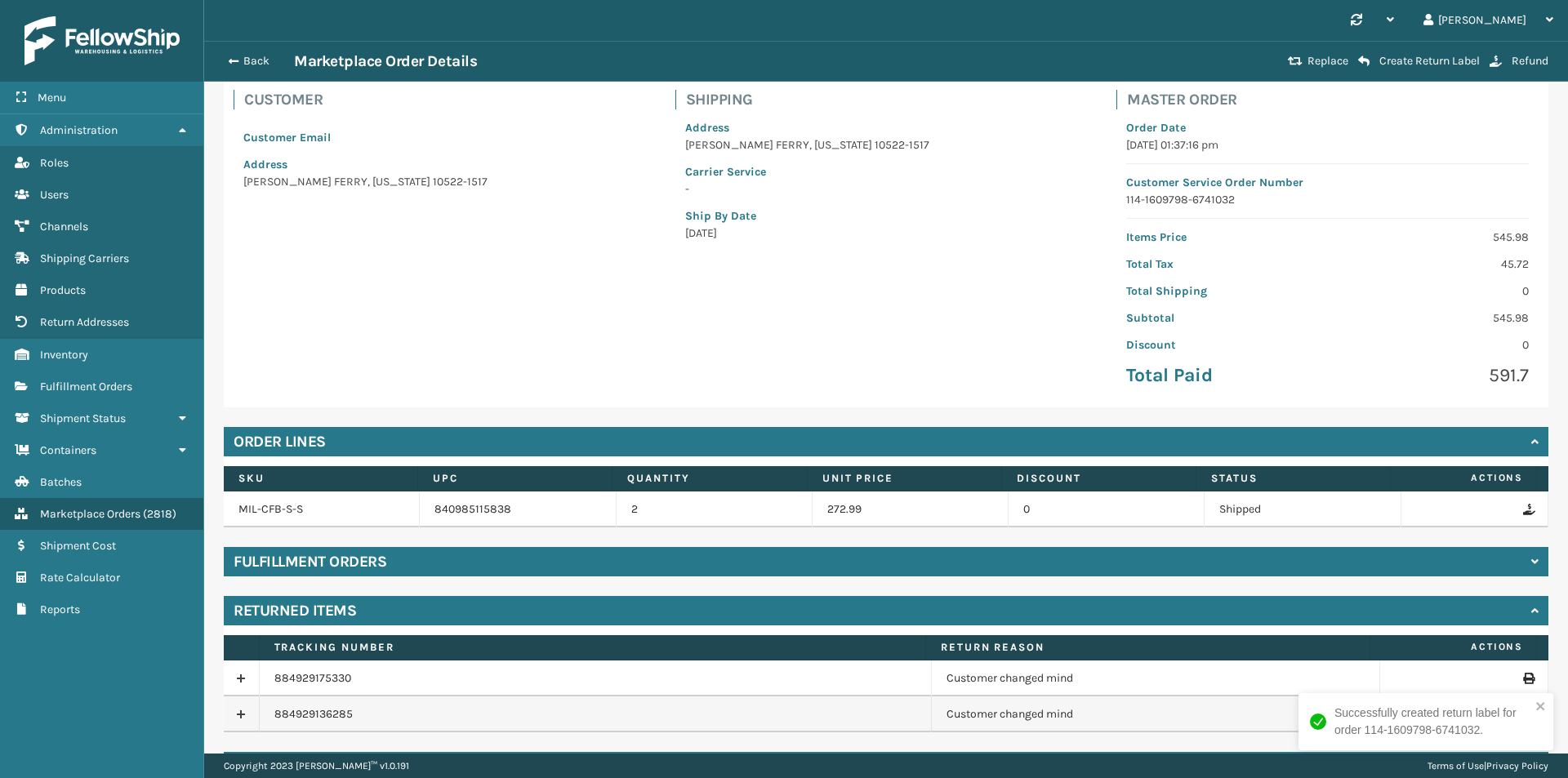
scroll to position [154, 0]
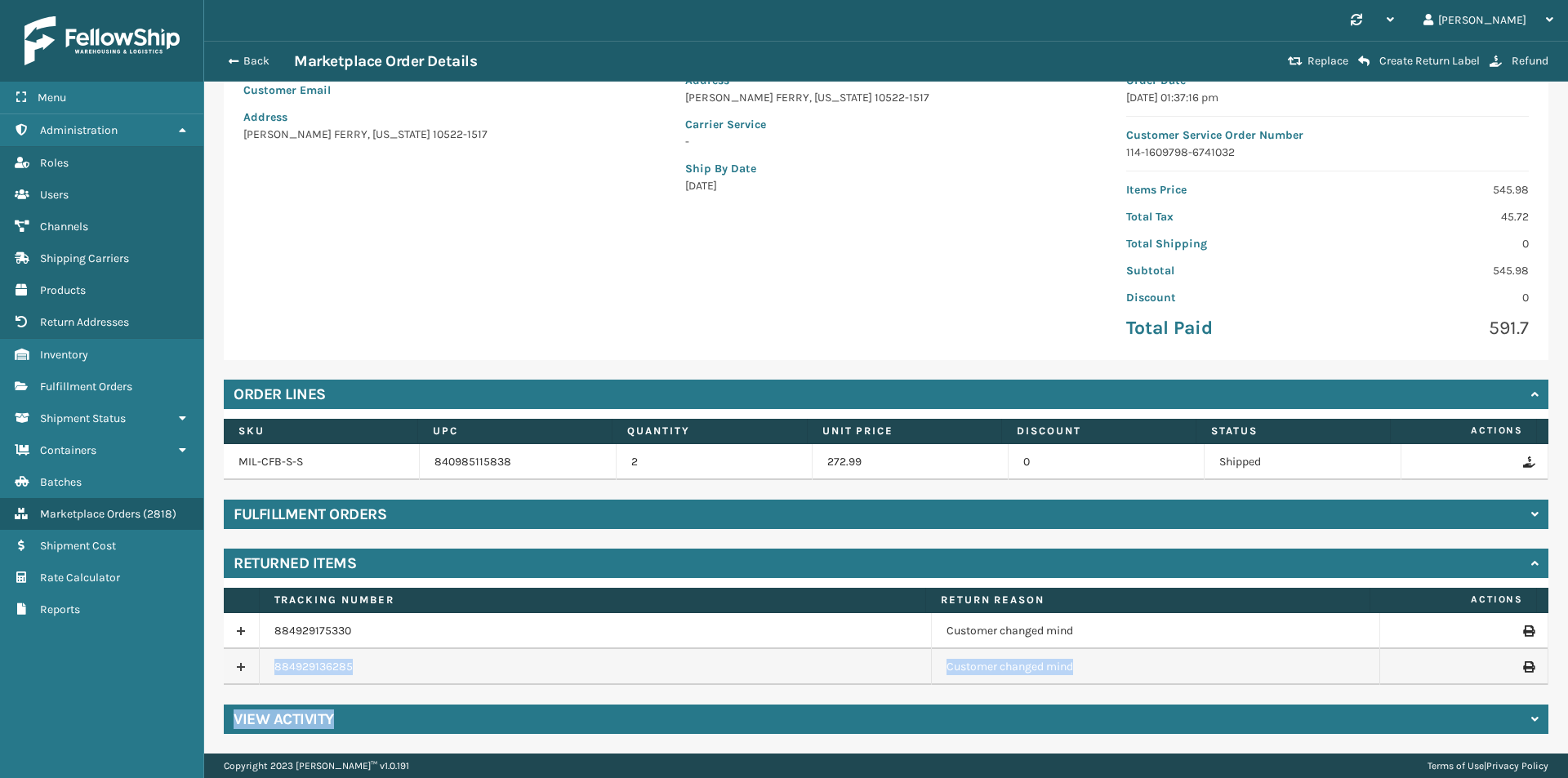
drag, startPoint x: 315, startPoint y: 681, endPoint x: 267, endPoint y: 681, distance: 48.0
click at [267, 681] on div "General Information Customer Customer Email Address DOBBS FERRY , New York 1052…" at bounding box center [886, 368] width 1364 height 770
click at [386, 678] on td "884929136285" at bounding box center [595, 666] width 672 height 36
drag, startPoint x: 311, startPoint y: 668, endPoint x: 271, endPoint y: 668, distance: 40.0
click at [271, 668] on td "884929136285" at bounding box center [595, 666] width 672 height 36
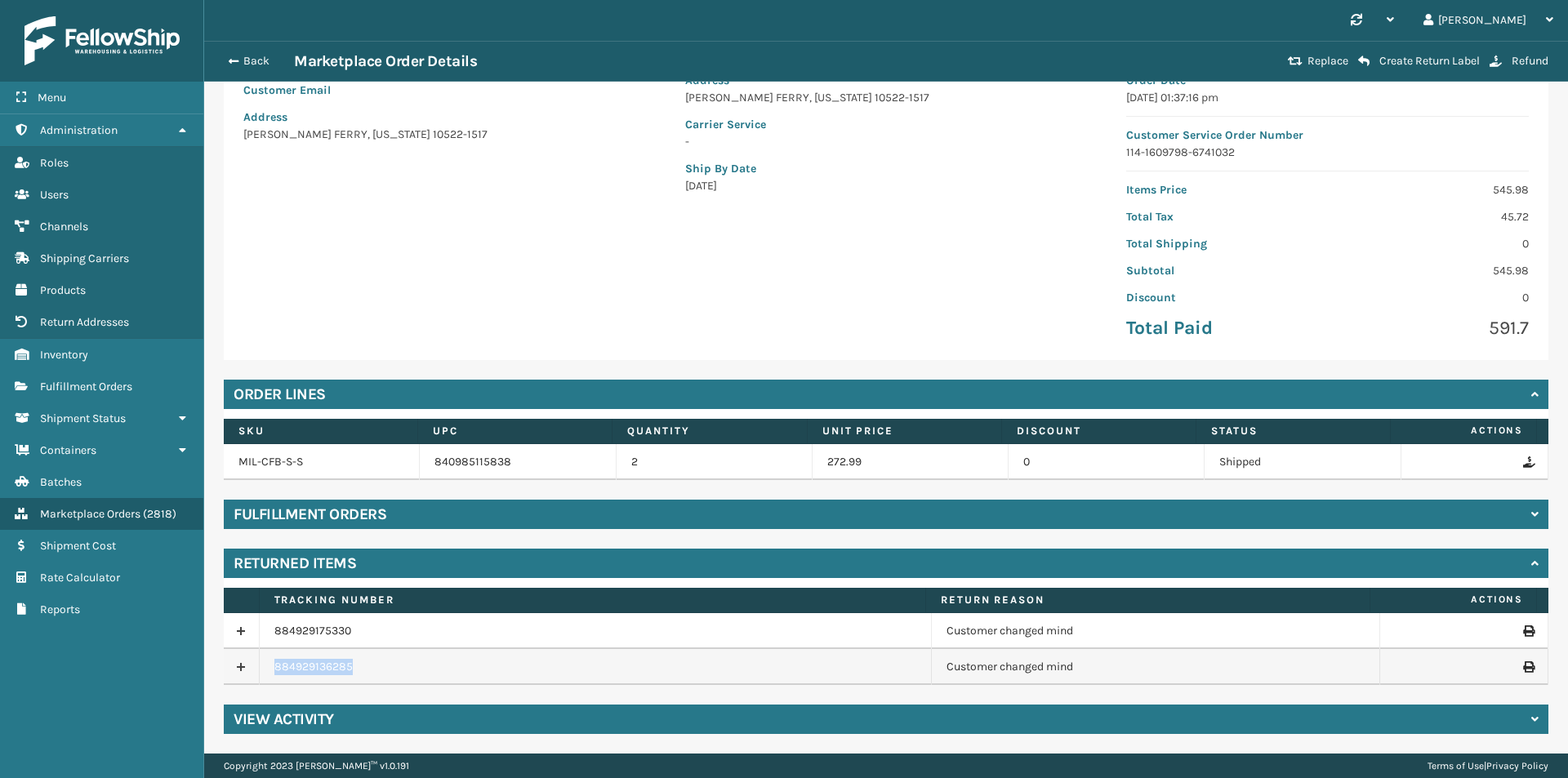
copy link "884929136285"
click at [279, 55] on button "Back" at bounding box center [257, 62] width 75 height 15
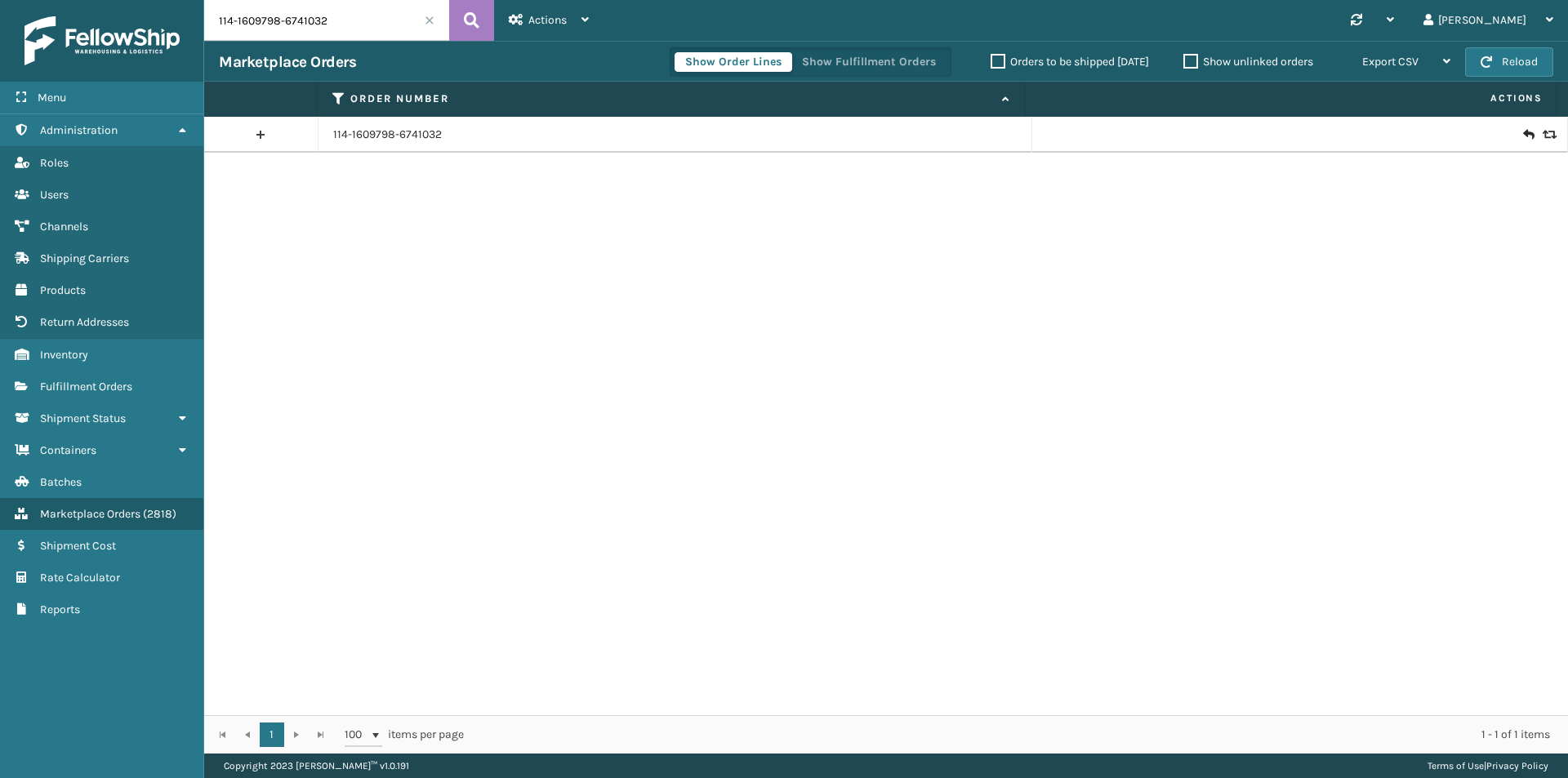
click at [360, 24] on input "114-1609798-6741032" at bounding box center [327, 20] width 245 height 40
paste input "9531134-7926667"
type input "114-9531134-7926667"
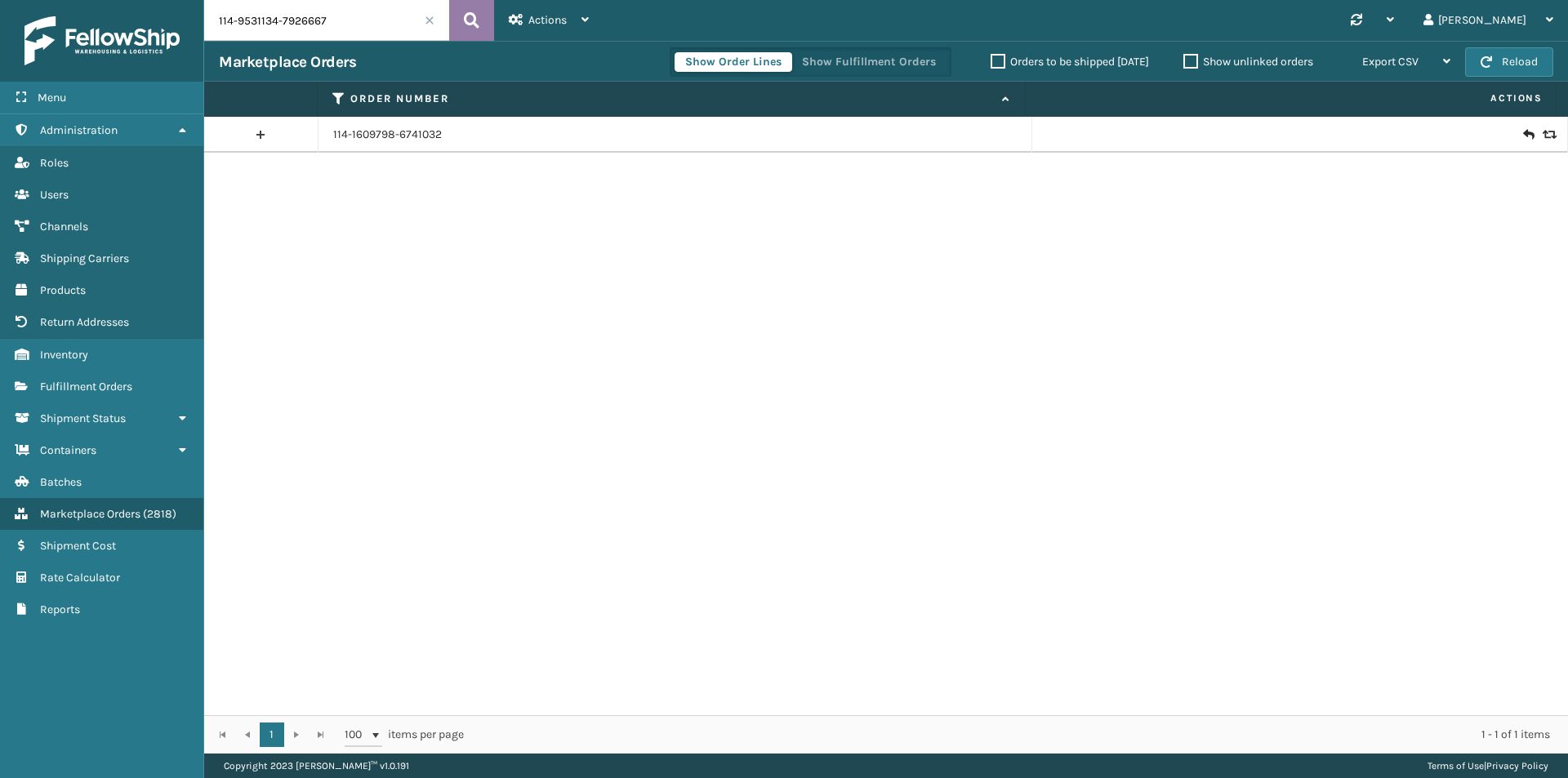
click at [484, 18] on button at bounding box center [471, 20] width 45 height 40
click at [432, 135] on link "114-9531134-7926667" at bounding box center [386, 135] width 108 height 17
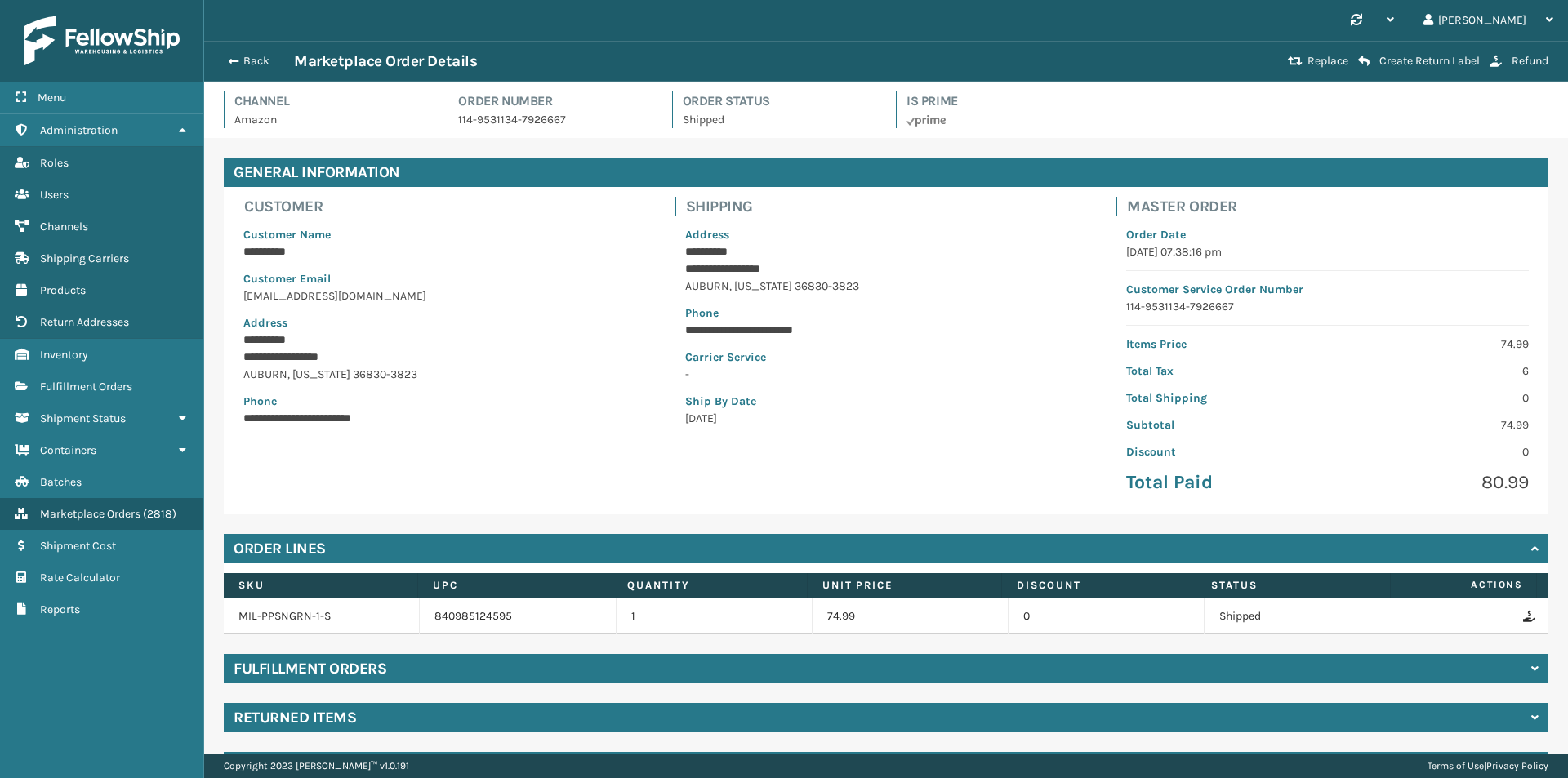
scroll to position [47, 0]
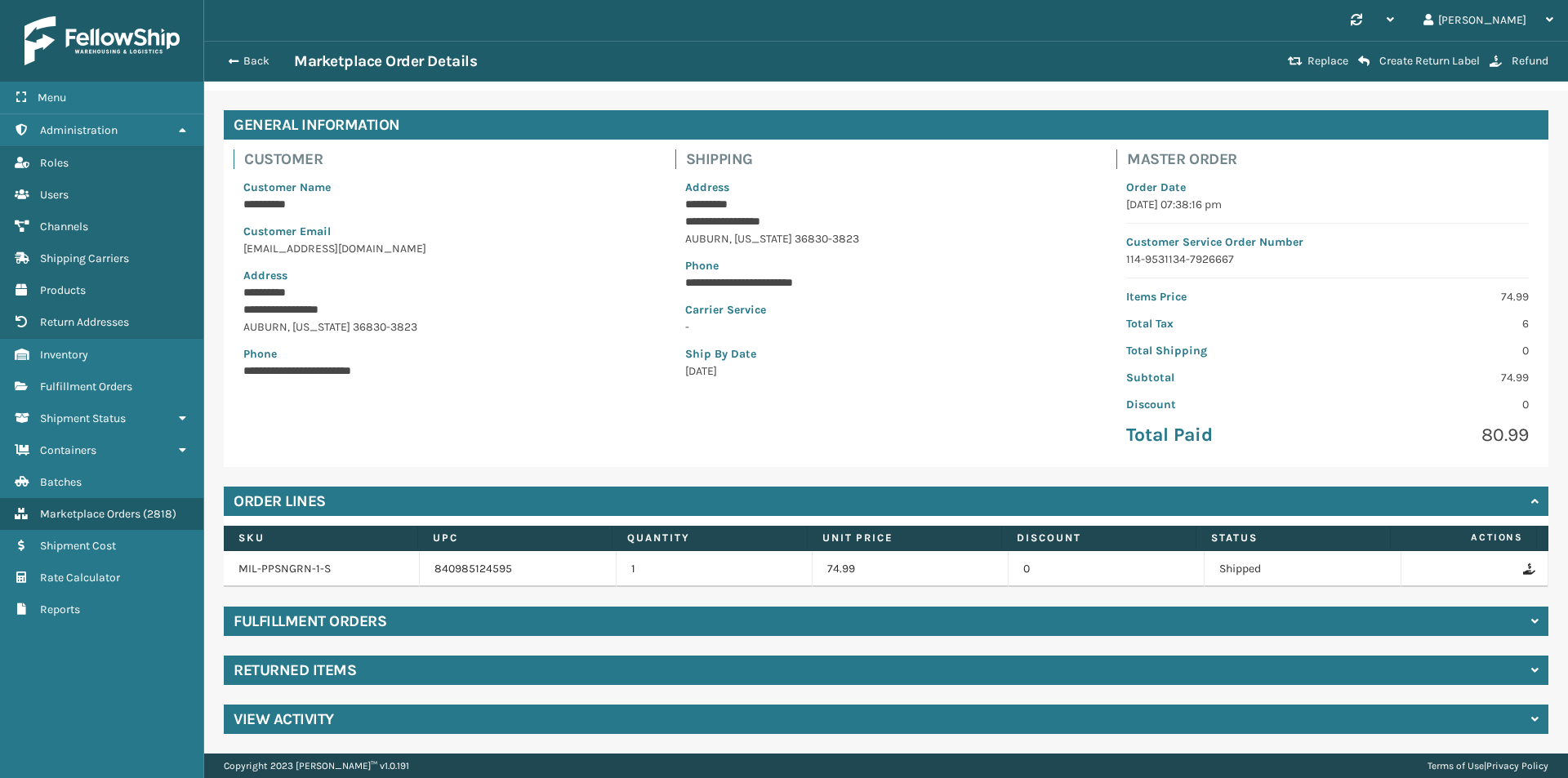
click at [366, 670] on div "Returned Items" at bounding box center [885, 669] width 1324 height 29
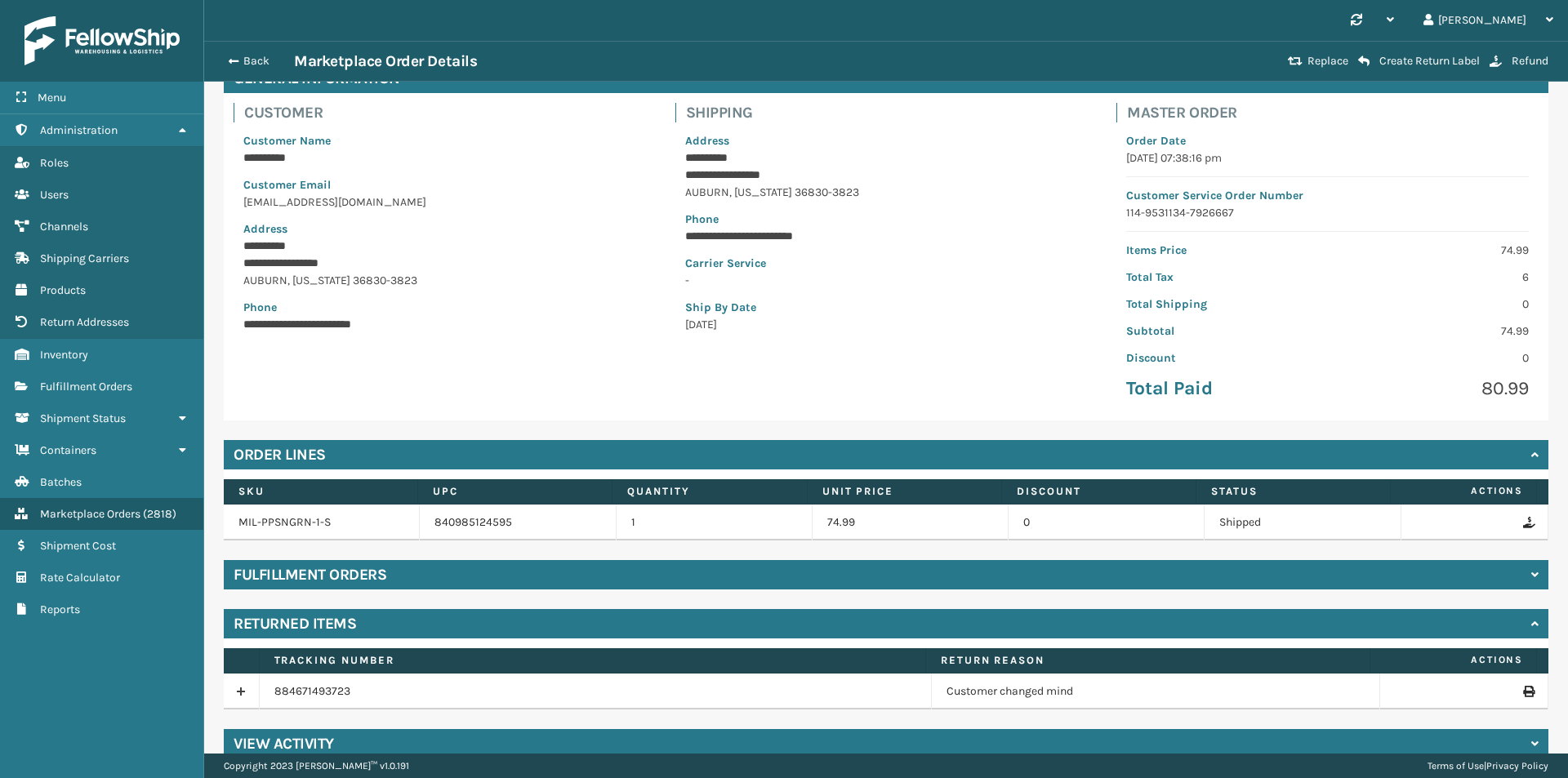
scroll to position [119, 0]
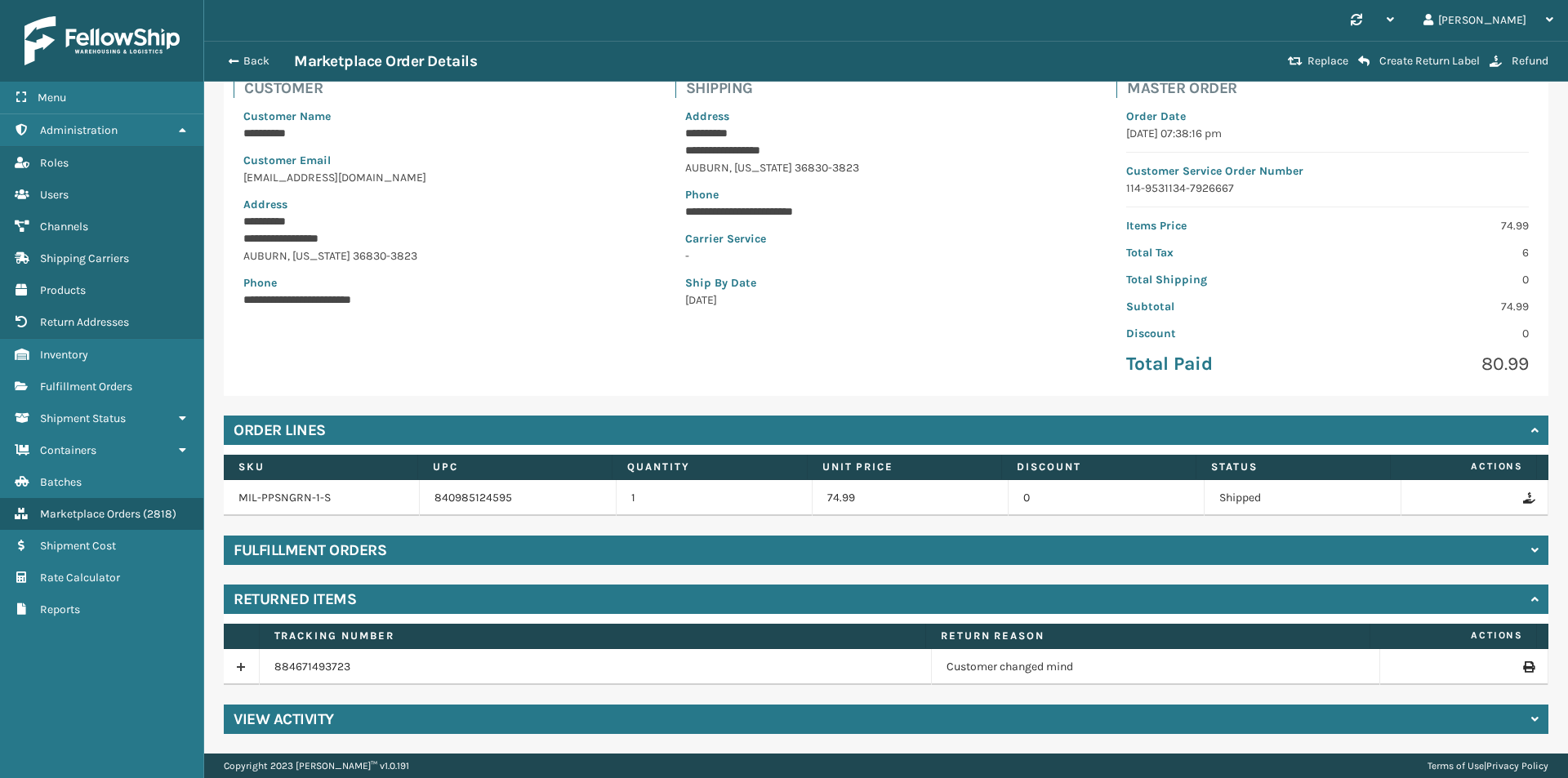
click at [1523, 666] on icon at bounding box center [1528, 667] width 10 height 11
click at [216, 71] on div "Back Marketplace Order Details Replace Create Return Label Refund" at bounding box center [886, 61] width 1364 height 40
click at [236, 59] on span "button" at bounding box center [231, 61] width 10 height 11
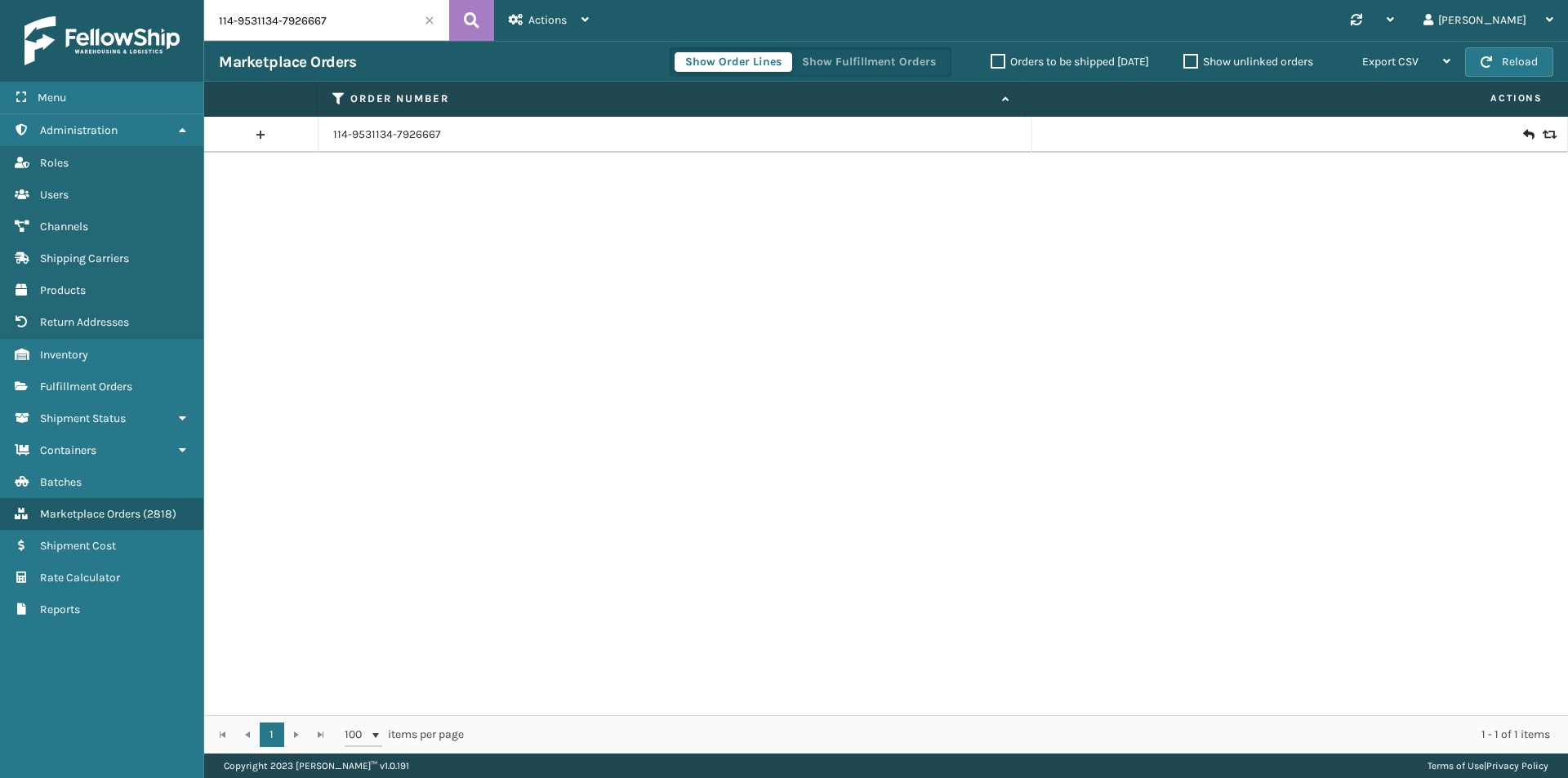
click at [366, 29] on input "114-9531134-7926667" at bounding box center [327, 20] width 245 height 40
paste input "Hi Ankit I have issued a full refund. Please allow Amazon a few business days t…"
type input "Hi Ankit I have issued a full refund. Please allow Amazon a few business days t…"
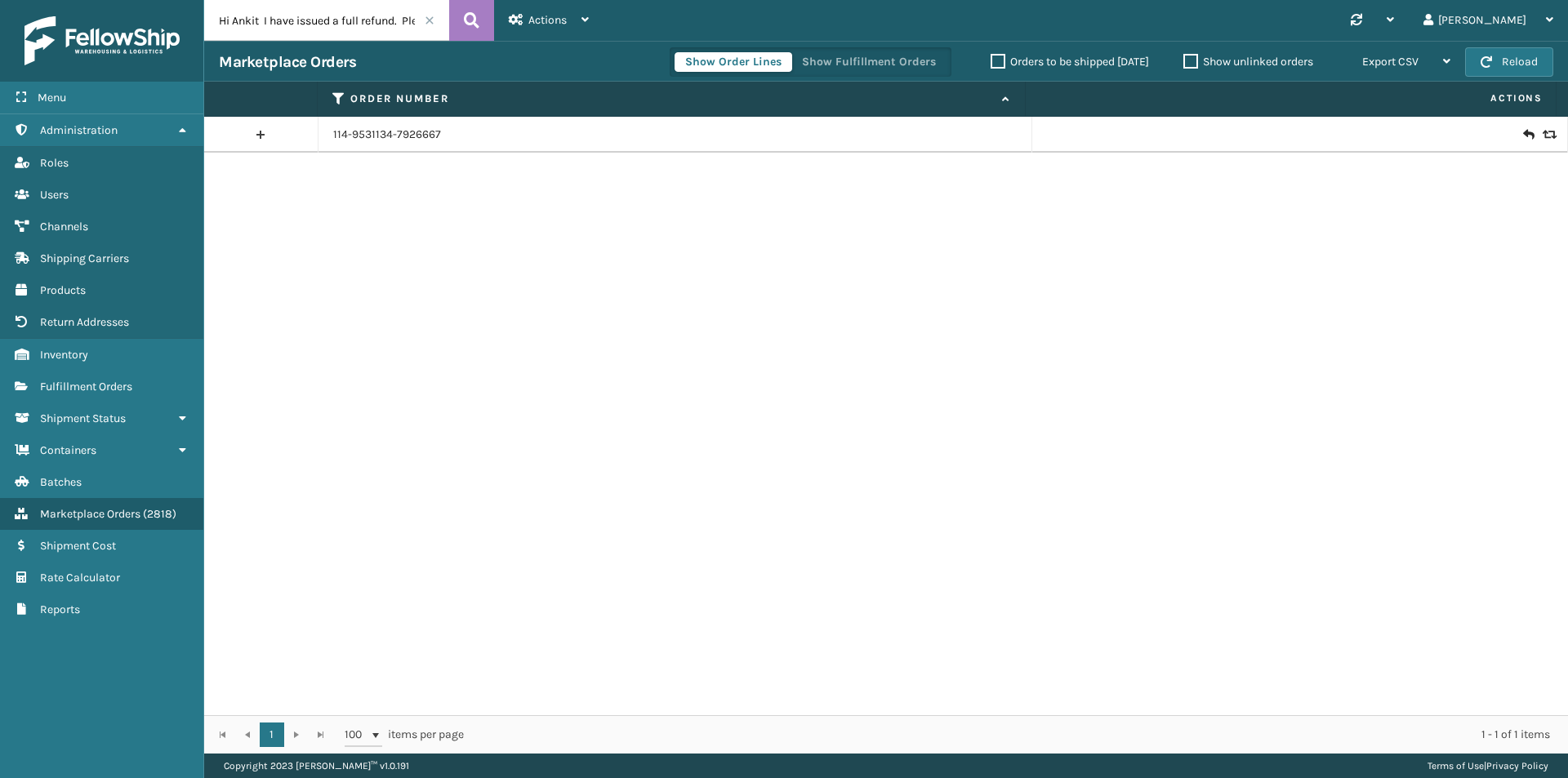
drag, startPoint x: 462, startPoint y: 31, endPoint x: 389, endPoint y: 112, distance: 109.0
click at [392, 122] on div "Hi Ankit I have issued a full refund. Please allow Amazon a few business days t…" at bounding box center [886, 376] width 1364 height 753
click at [363, 19] on input "Hi Ankit I have issued a full refund. Please allow Amazon a few business days t…" at bounding box center [327, 20] width 245 height 40
paste input "111-0298348-0486604"
type input "111-0298348-0486604"
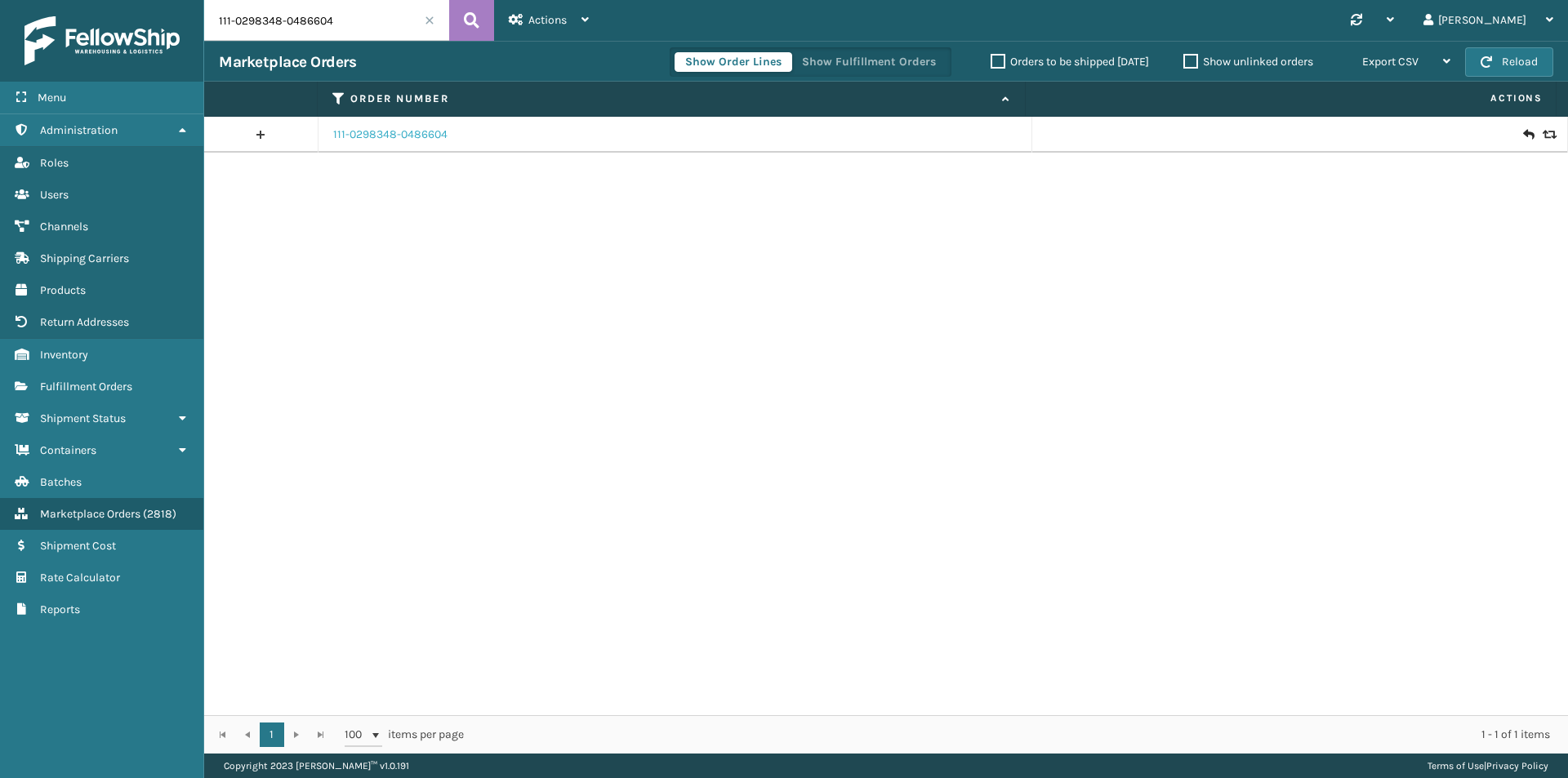
click at [374, 136] on link "111-0298348-0486604" at bounding box center [390, 135] width 114 height 17
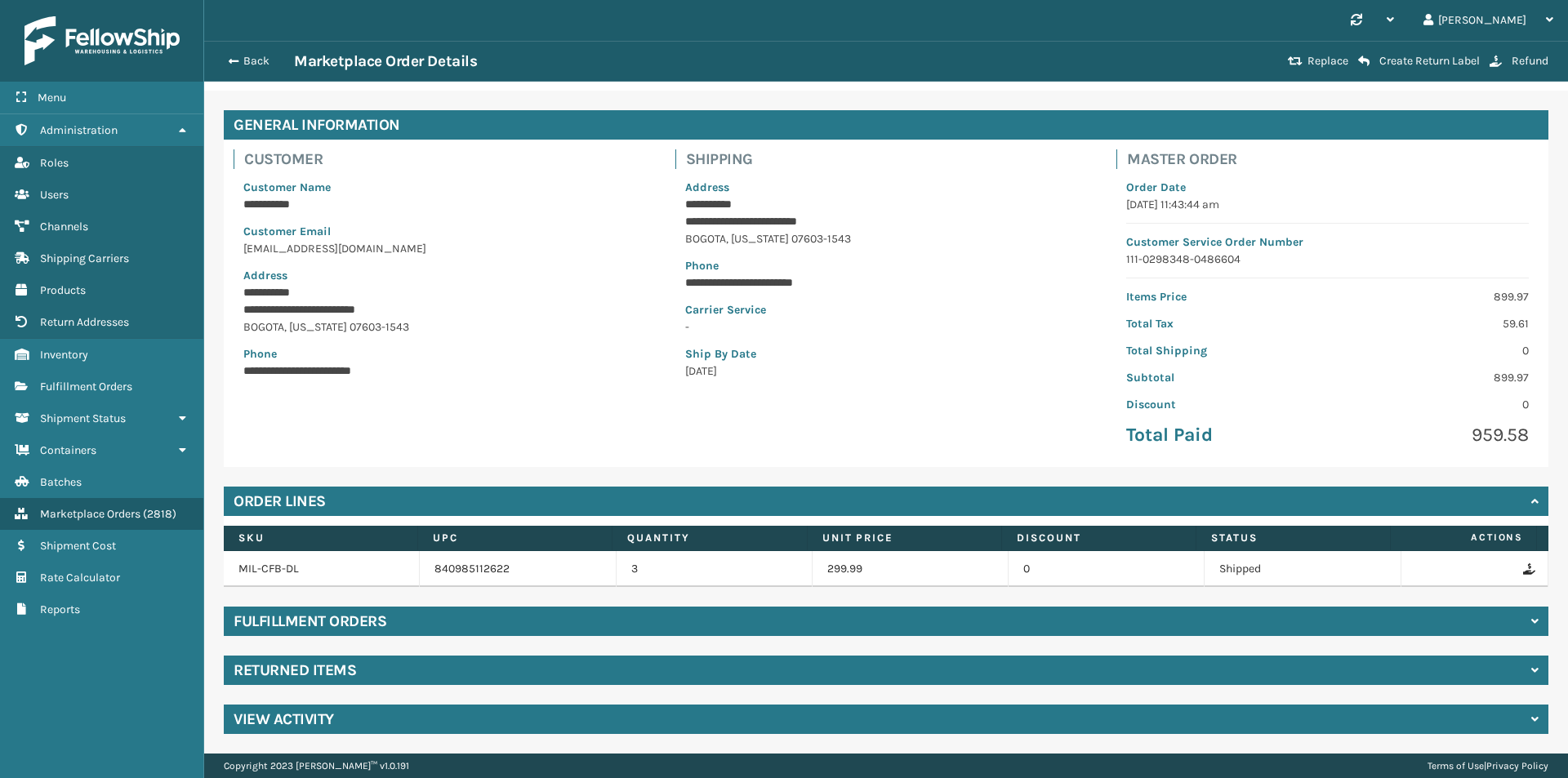
click at [373, 667] on div "Returned Items" at bounding box center [885, 669] width 1324 height 29
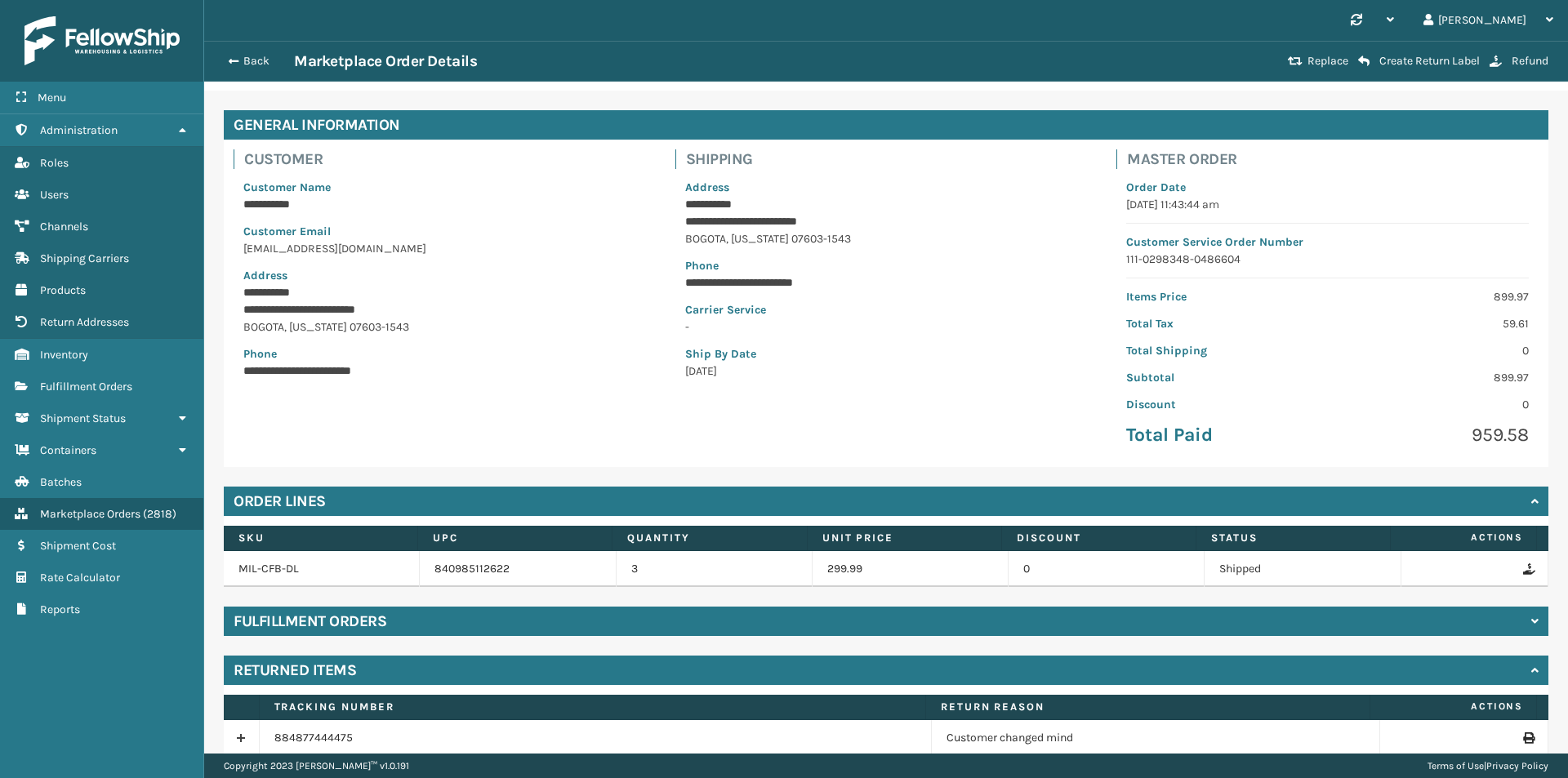
scroll to position [119, 0]
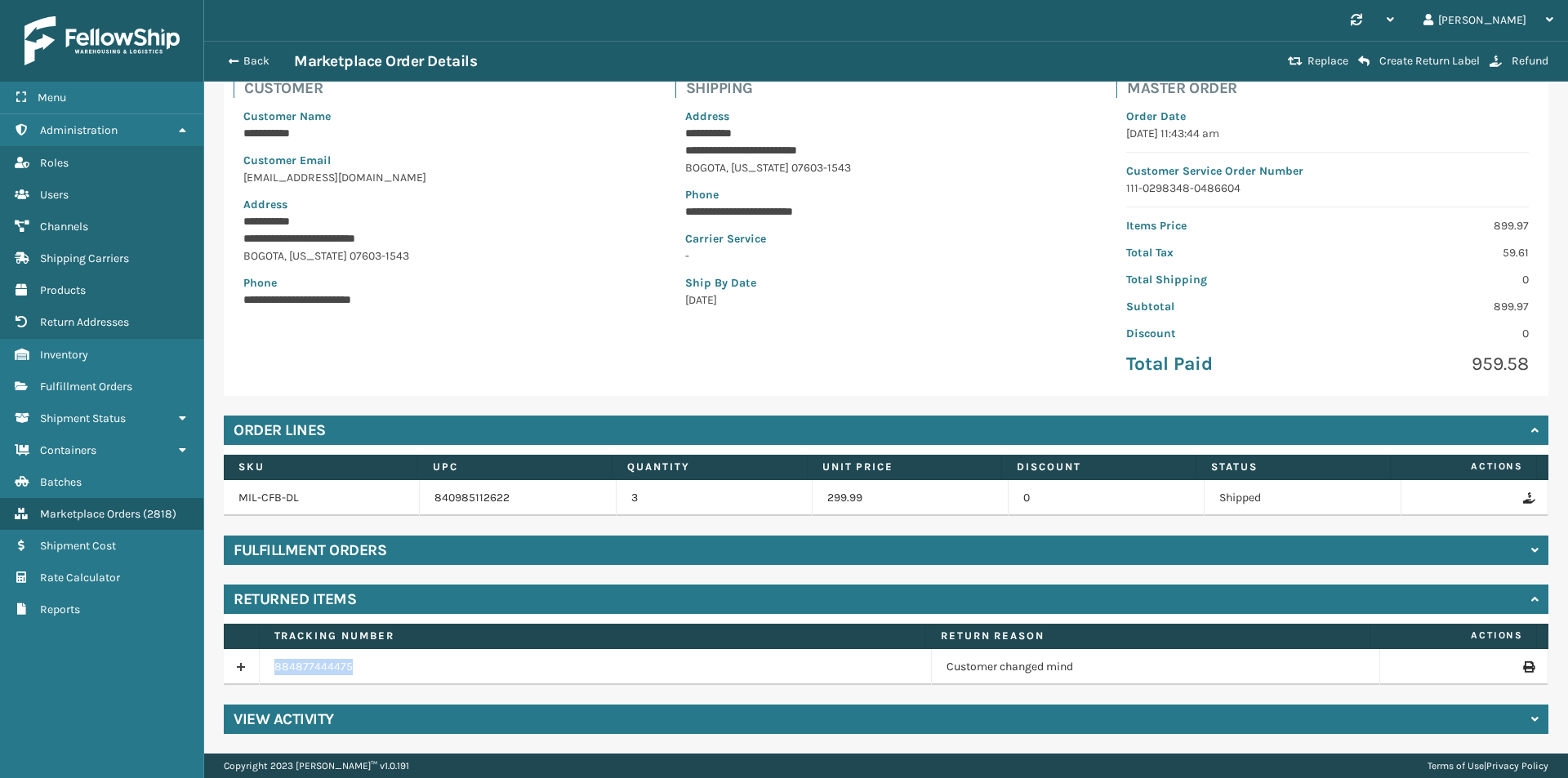
drag, startPoint x: 377, startPoint y: 661, endPoint x: 248, endPoint y: 669, distance: 129.2
click at [248, 669] on tr "884877444475 Customer changed mind" at bounding box center [885, 666] width 1324 height 36
copy tr "884877444475"
click at [251, 62] on button "Back" at bounding box center [257, 62] width 75 height 15
click at [254, 66] on button "Back" at bounding box center [257, 62] width 75 height 15
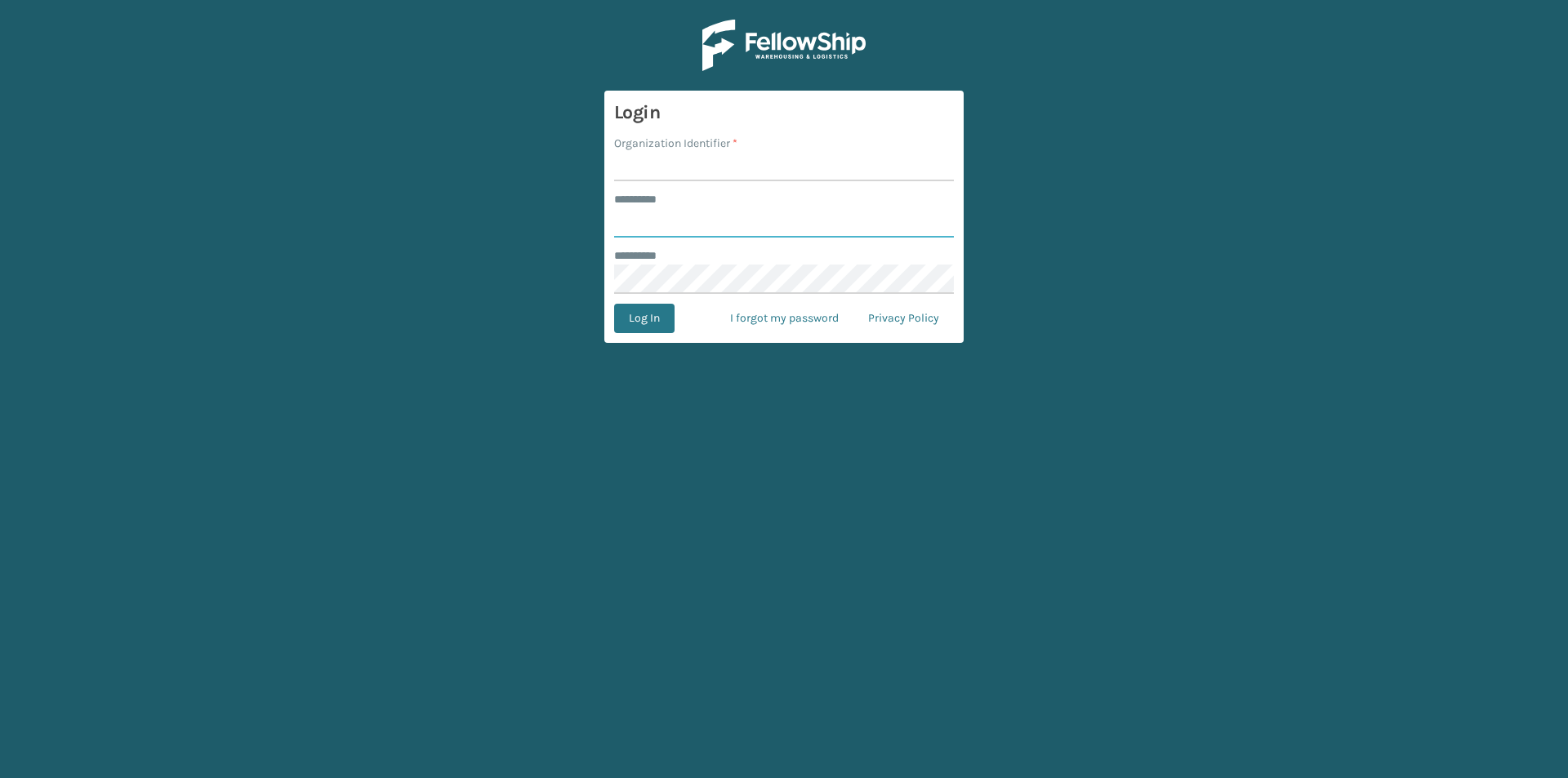
type input "******"
drag, startPoint x: 638, startPoint y: 149, endPoint x: 650, endPoint y: 166, distance: 20.8
click at [648, 163] on div "Organization Identifier *" at bounding box center [783, 157] width 340 height 47
click at [650, 166] on input "Organization Identifier *" at bounding box center [783, 166] width 340 height 29
type input "milliard"
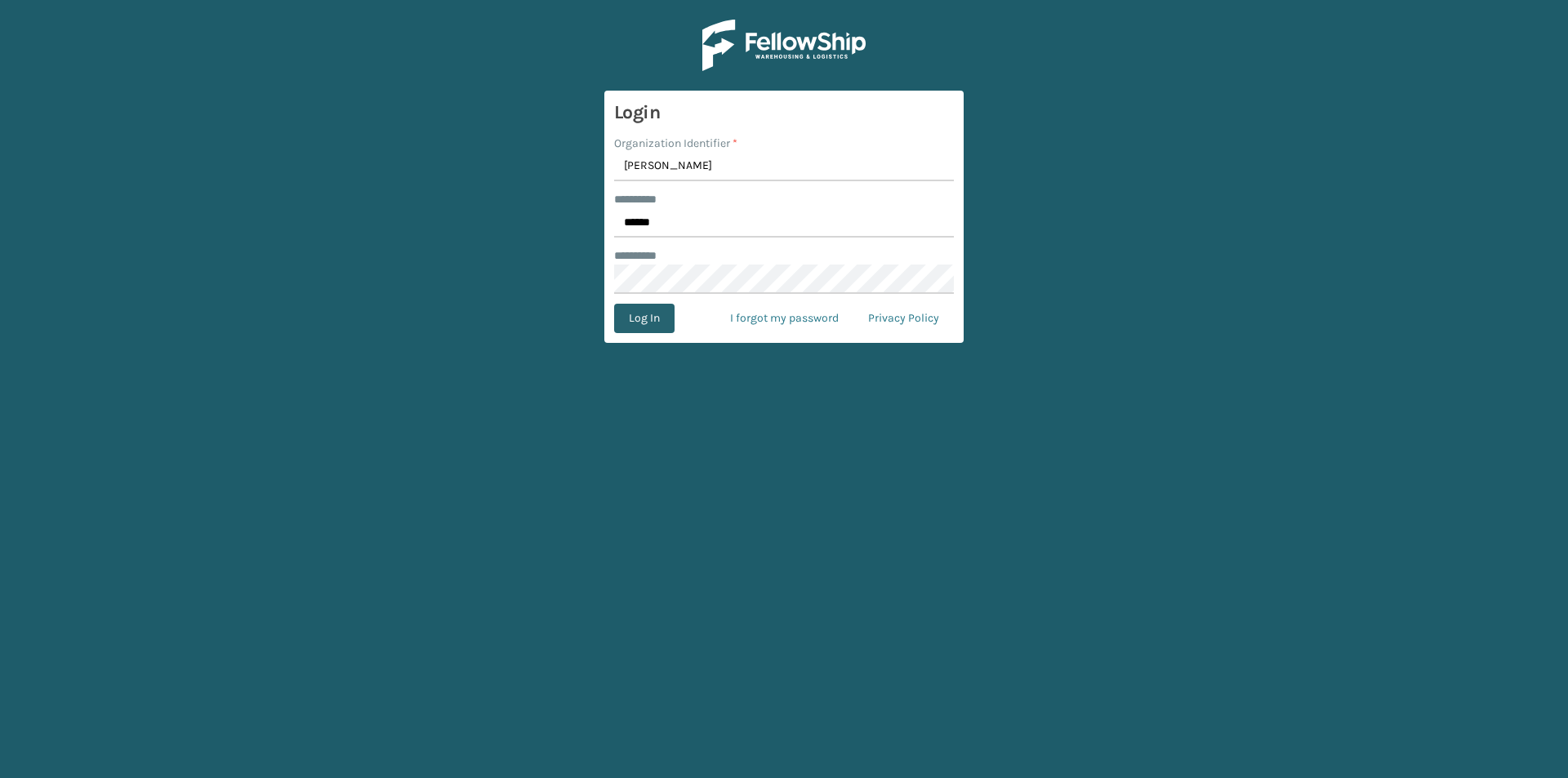
click at [655, 321] on button "Log In" at bounding box center [644, 318] width 61 height 29
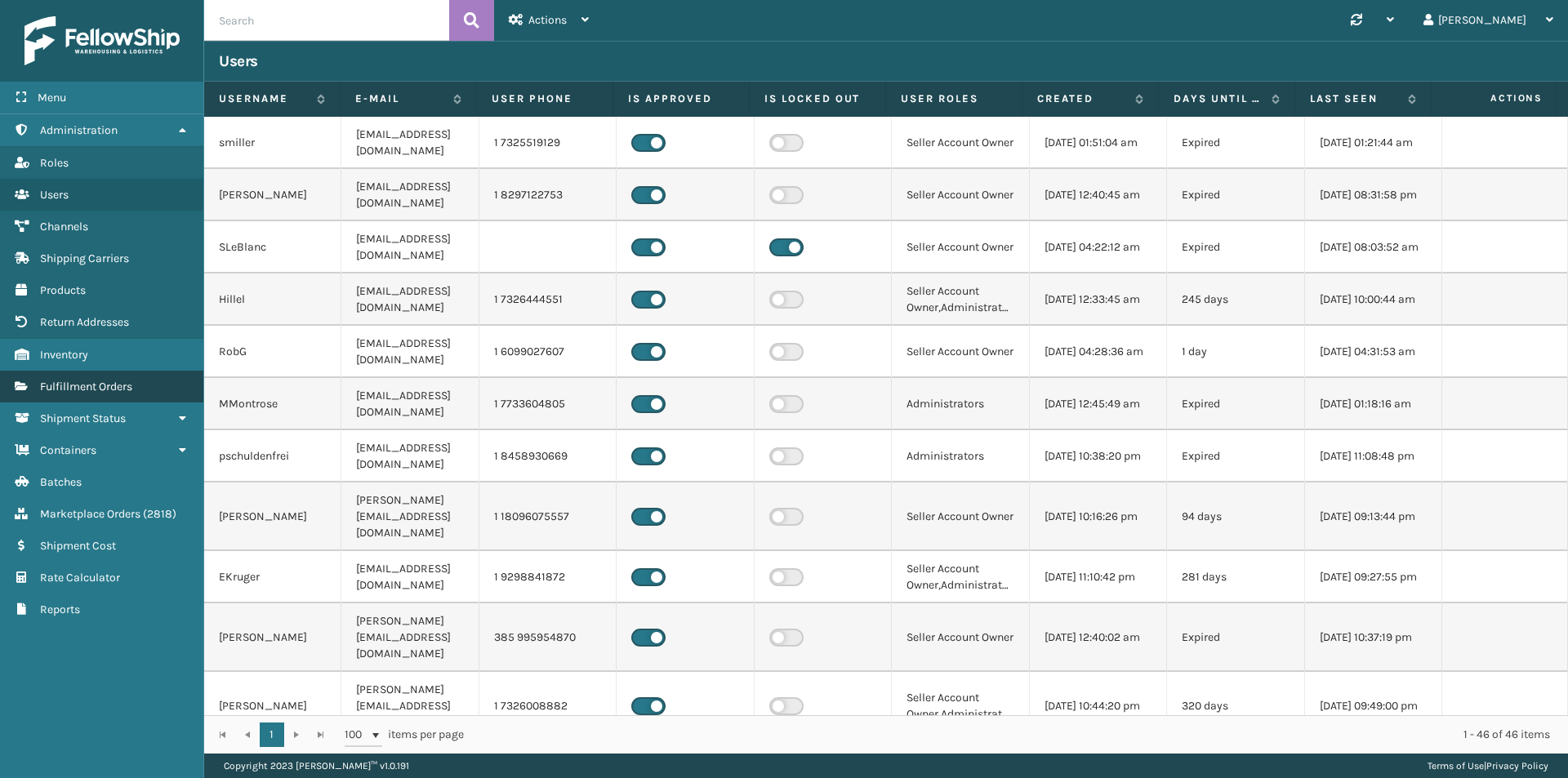
click at [97, 380] on span "Fulfillment Orders" at bounding box center [86, 386] width 92 height 14
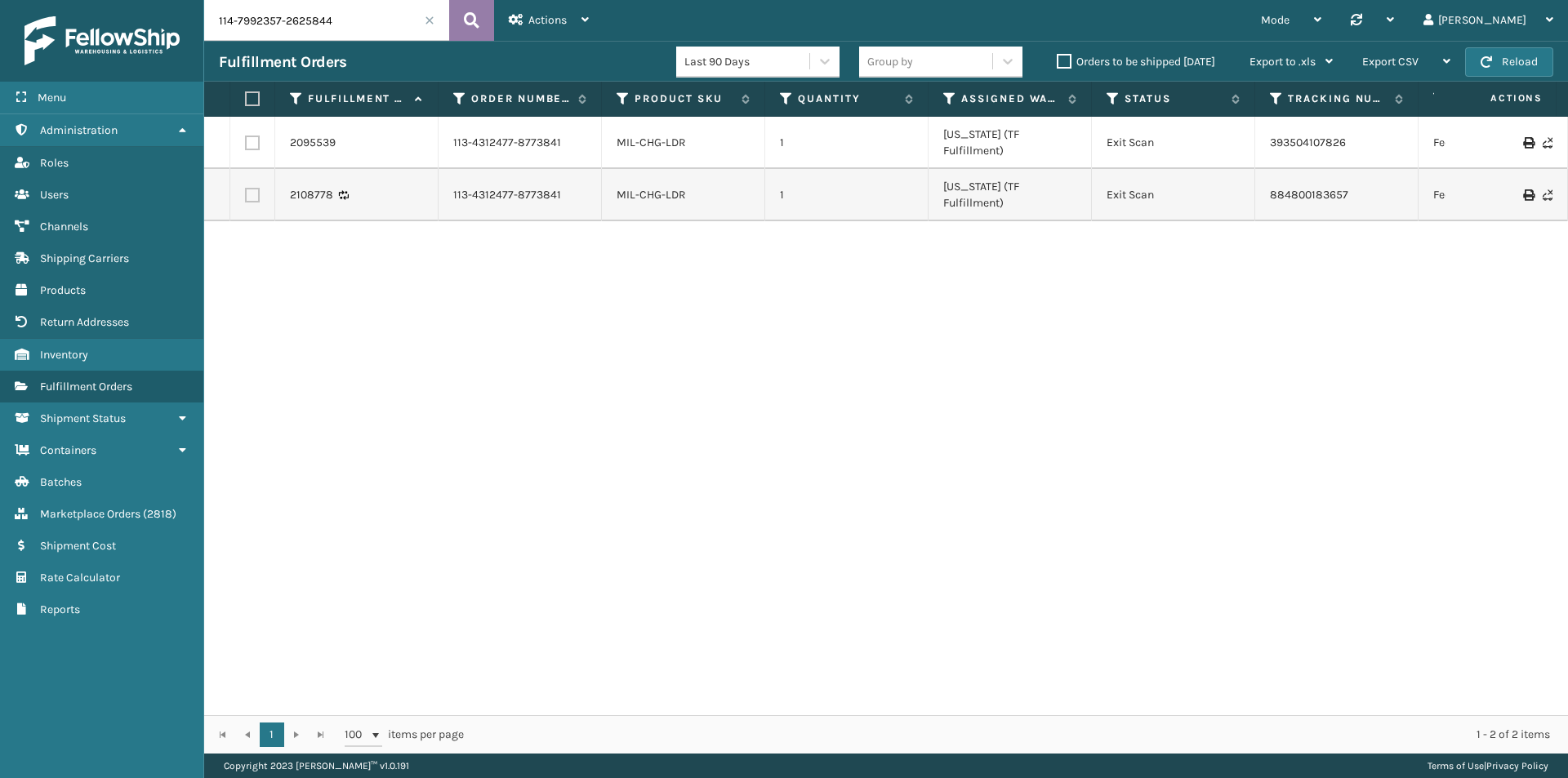
click at [475, 26] on icon at bounding box center [471, 20] width 16 height 25
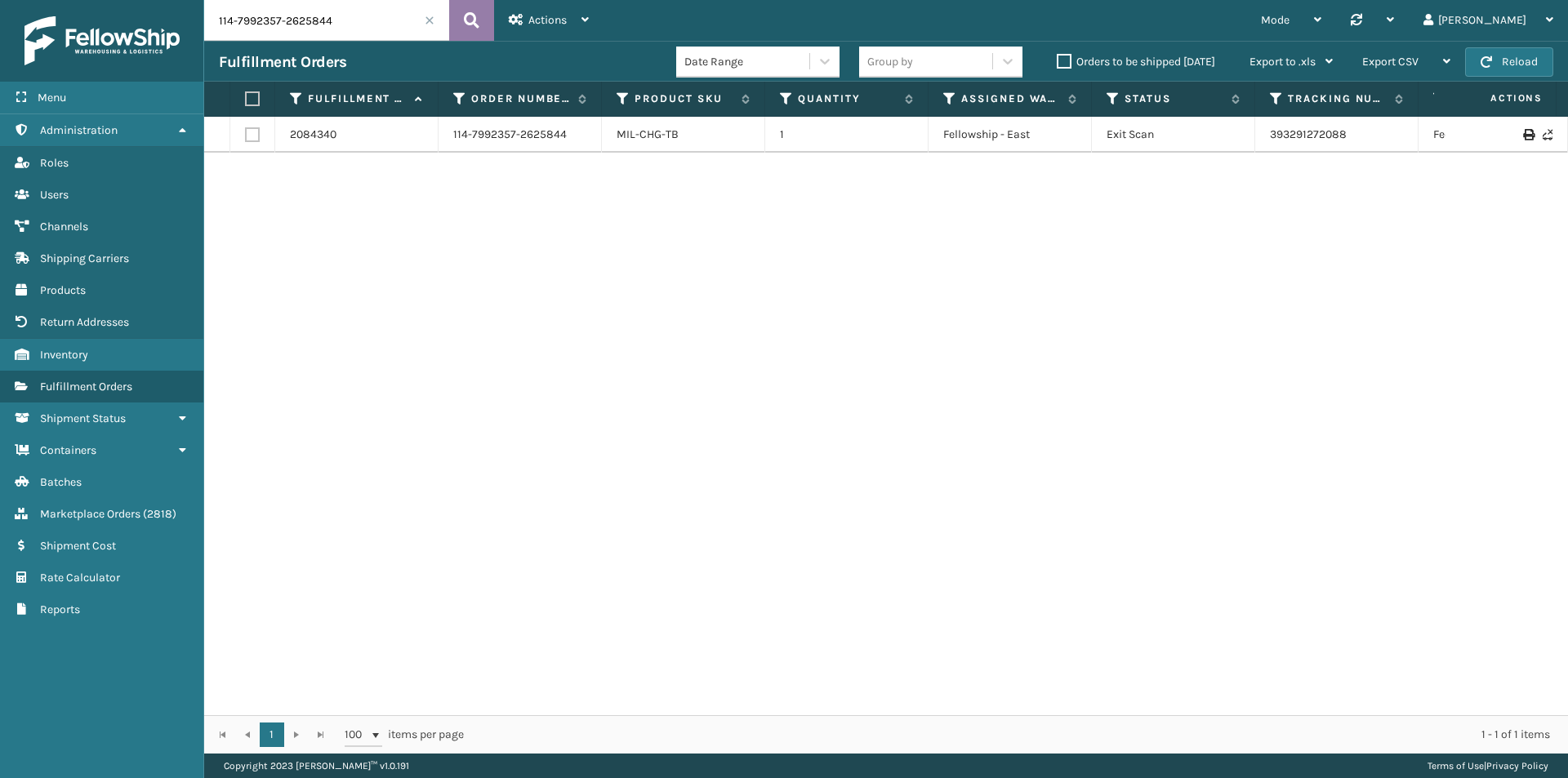
click at [476, 11] on icon at bounding box center [471, 20] width 16 height 25
drag, startPoint x: 1366, startPoint y: 143, endPoint x: 1270, endPoint y: 146, distance: 96.0
click at [1270, 146] on td "393291272088" at bounding box center [1336, 134] width 163 height 36
copy link "393291272088"
click at [352, 21] on input "114-7992357-2625844" at bounding box center [327, 20] width 245 height 40
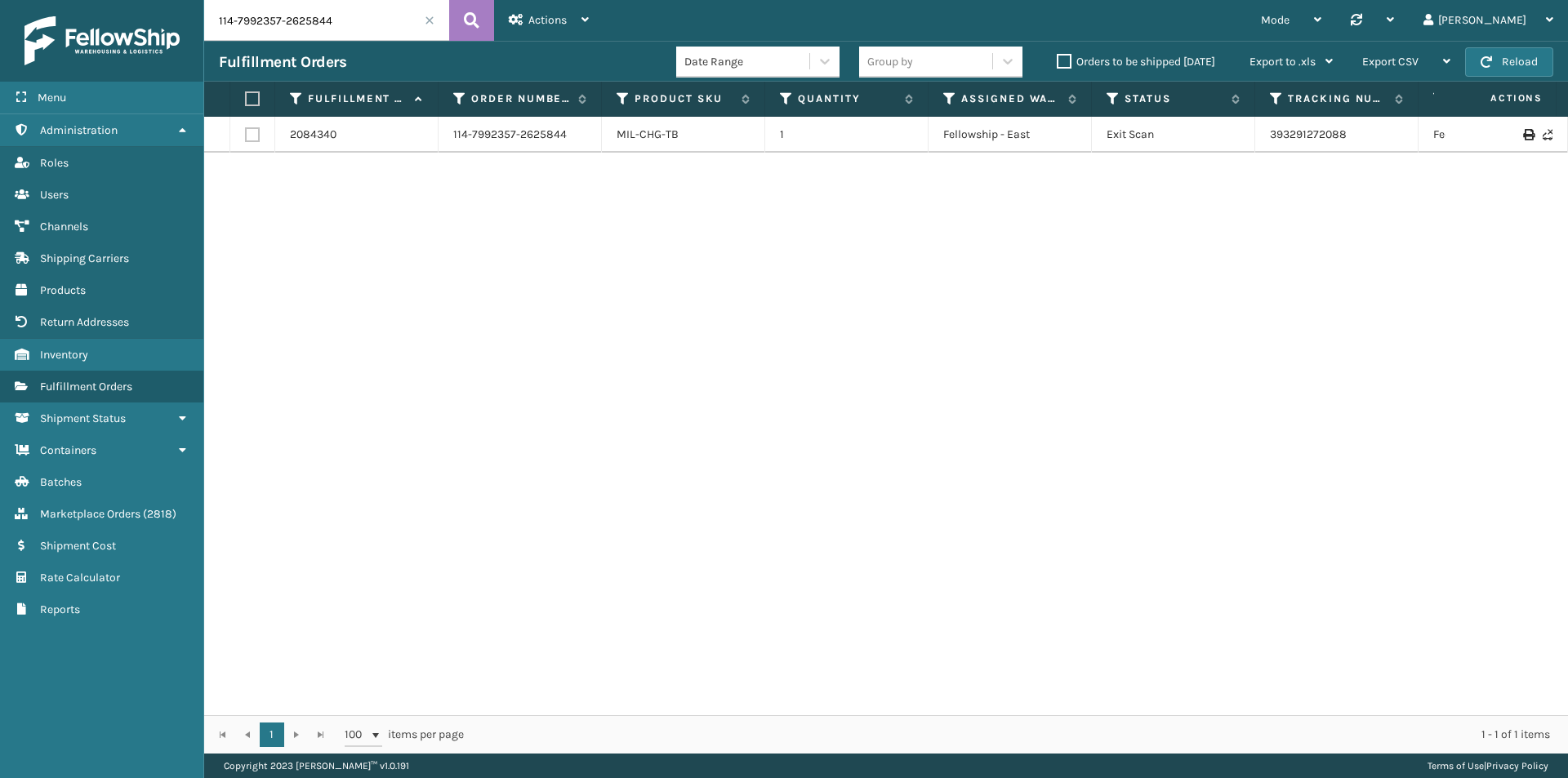
click at [352, 20] on input "114-7992357-2625844" at bounding box center [327, 20] width 245 height 40
paste input "5762208-8815436"
type input "114-5762208-8815436"
click at [467, 30] on icon at bounding box center [471, 20] width 16 height 25
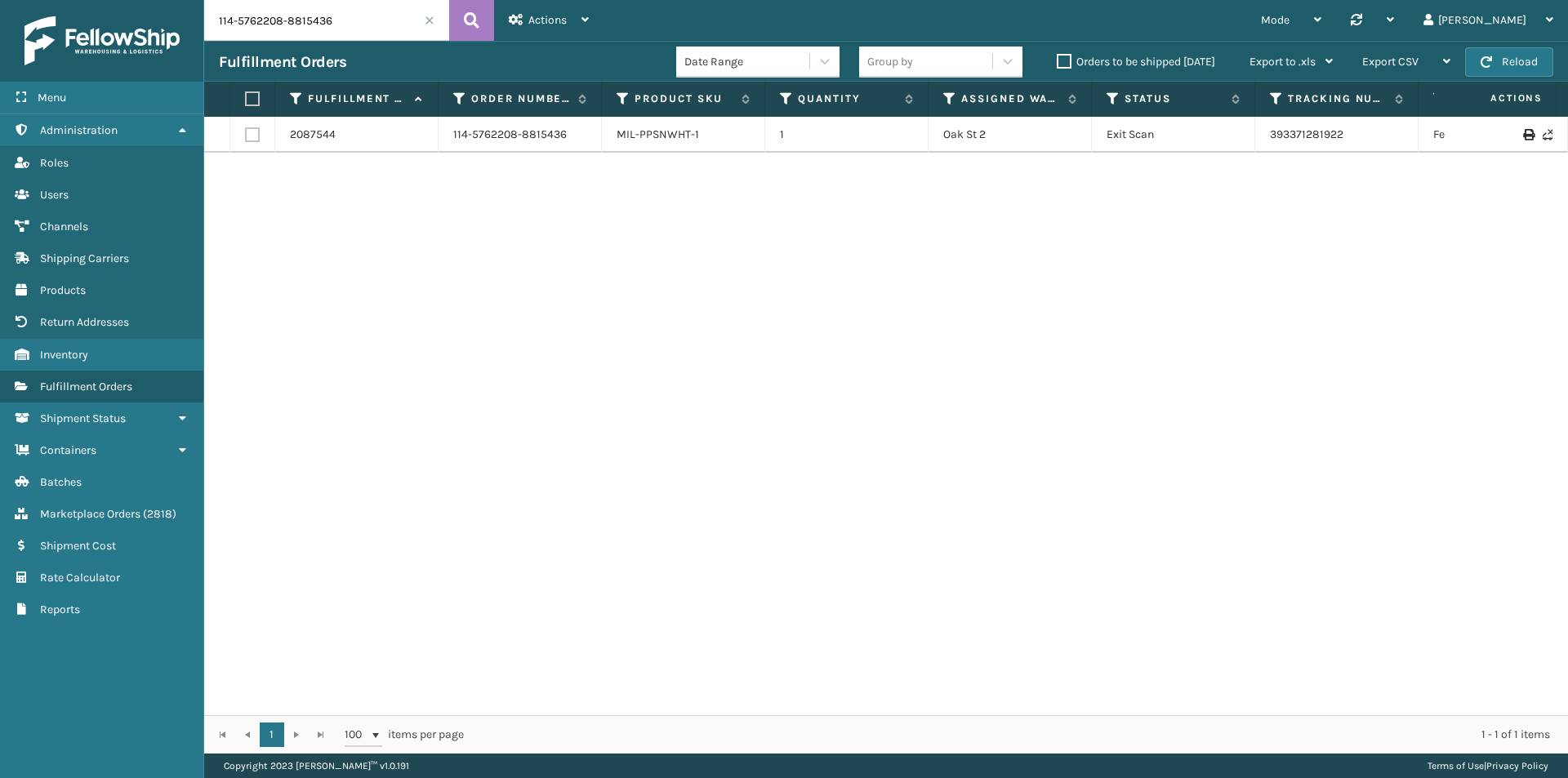
click at [286, 23] on input "114-5762208-8815436" at bounding box center [327, 20] width 245 height 40
click at [478, 18] on icon at bounding box center [471, 20] width 16 height 25
drag, startPoint x: 1365, startPoint y: 137, endPoint x: 1261, endPoint y: 132, distance: 104.1
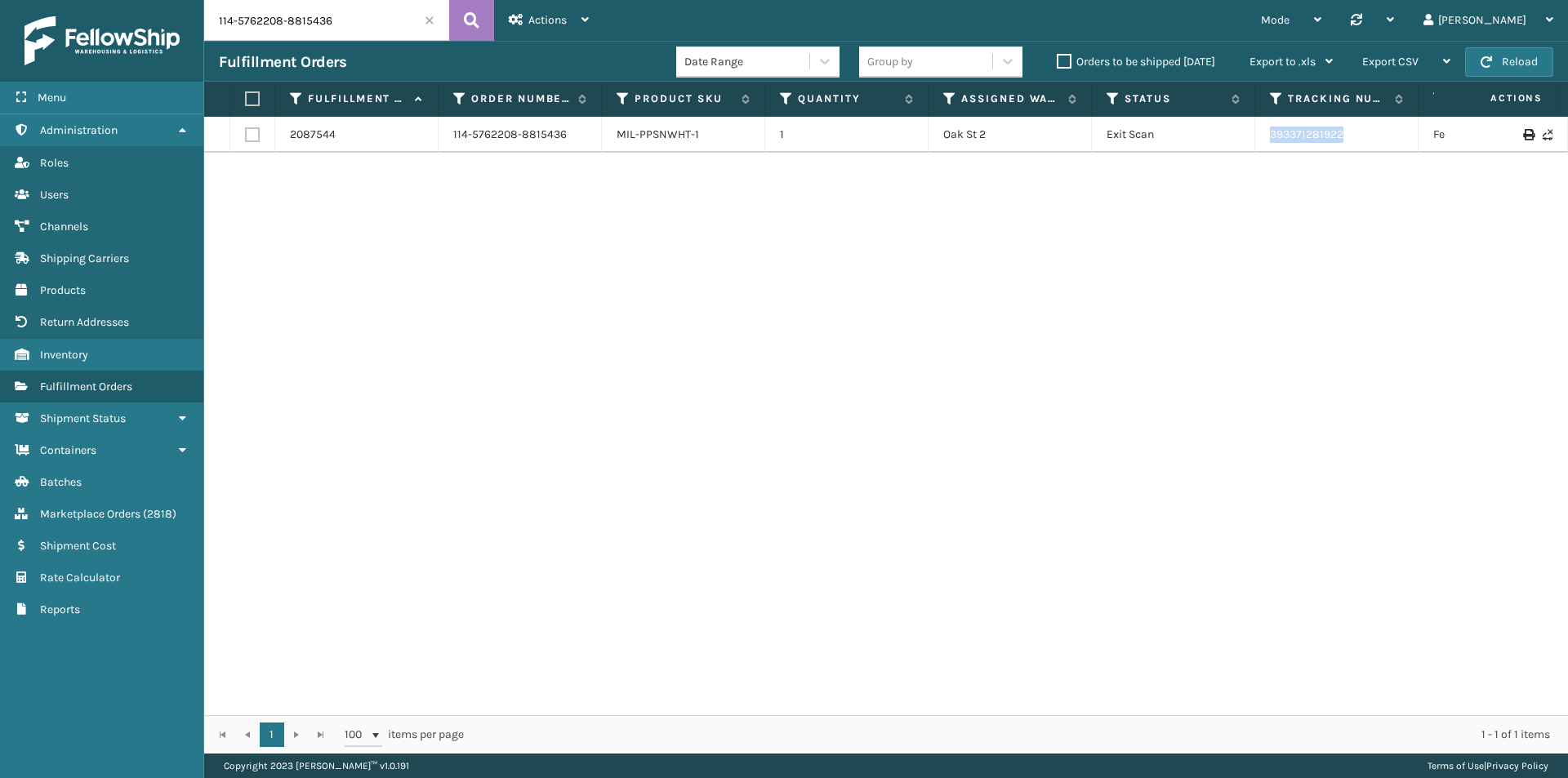
click at [1261, 132] on td "393371281922" at bounding box center [1336, 134] width 163 height 36
copy link "393371281922"
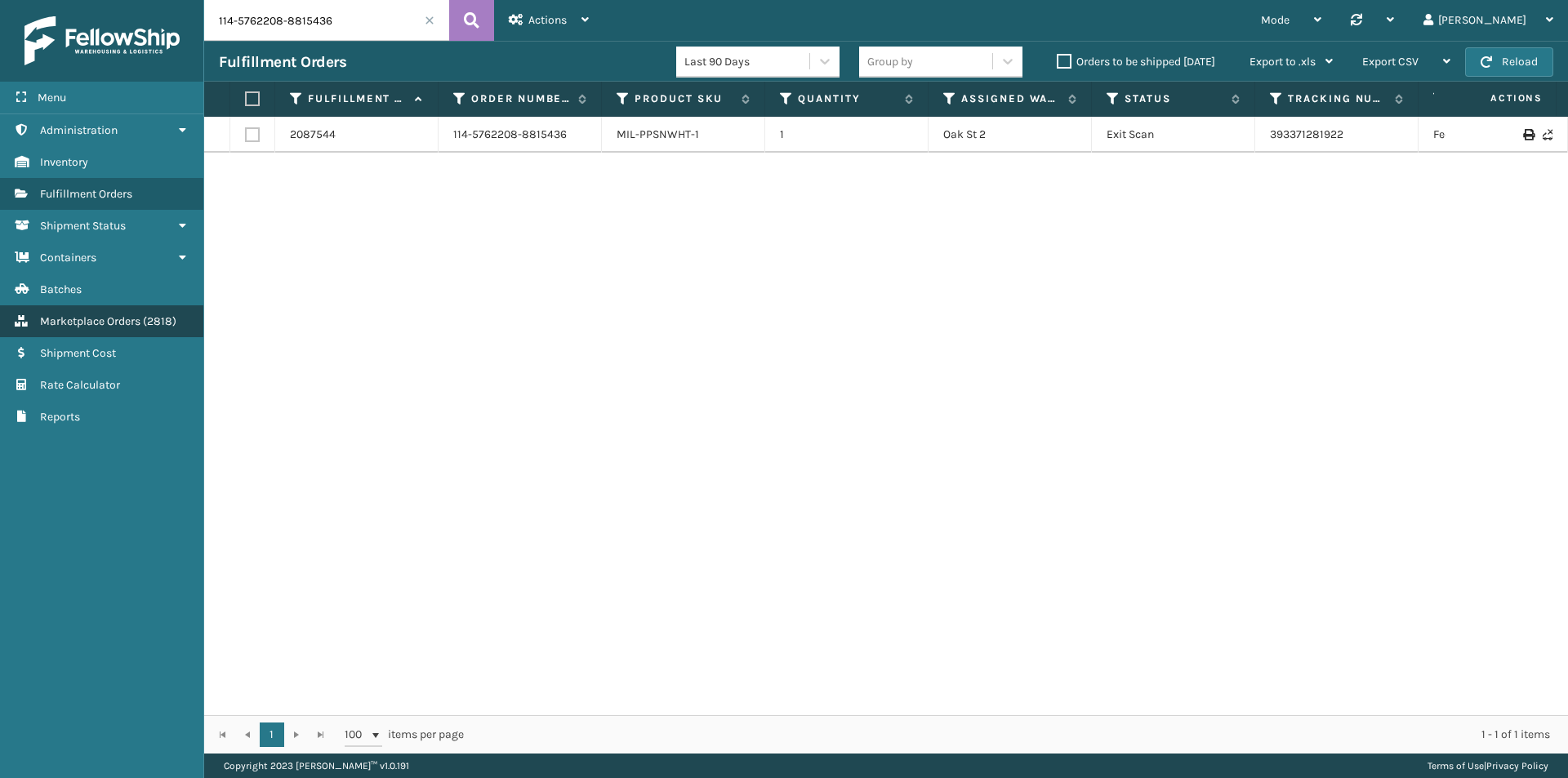
click at [144, 326] on link "Marketplace Orders ( 2818 )" at bounding box center [101, 321] width 203 height 32
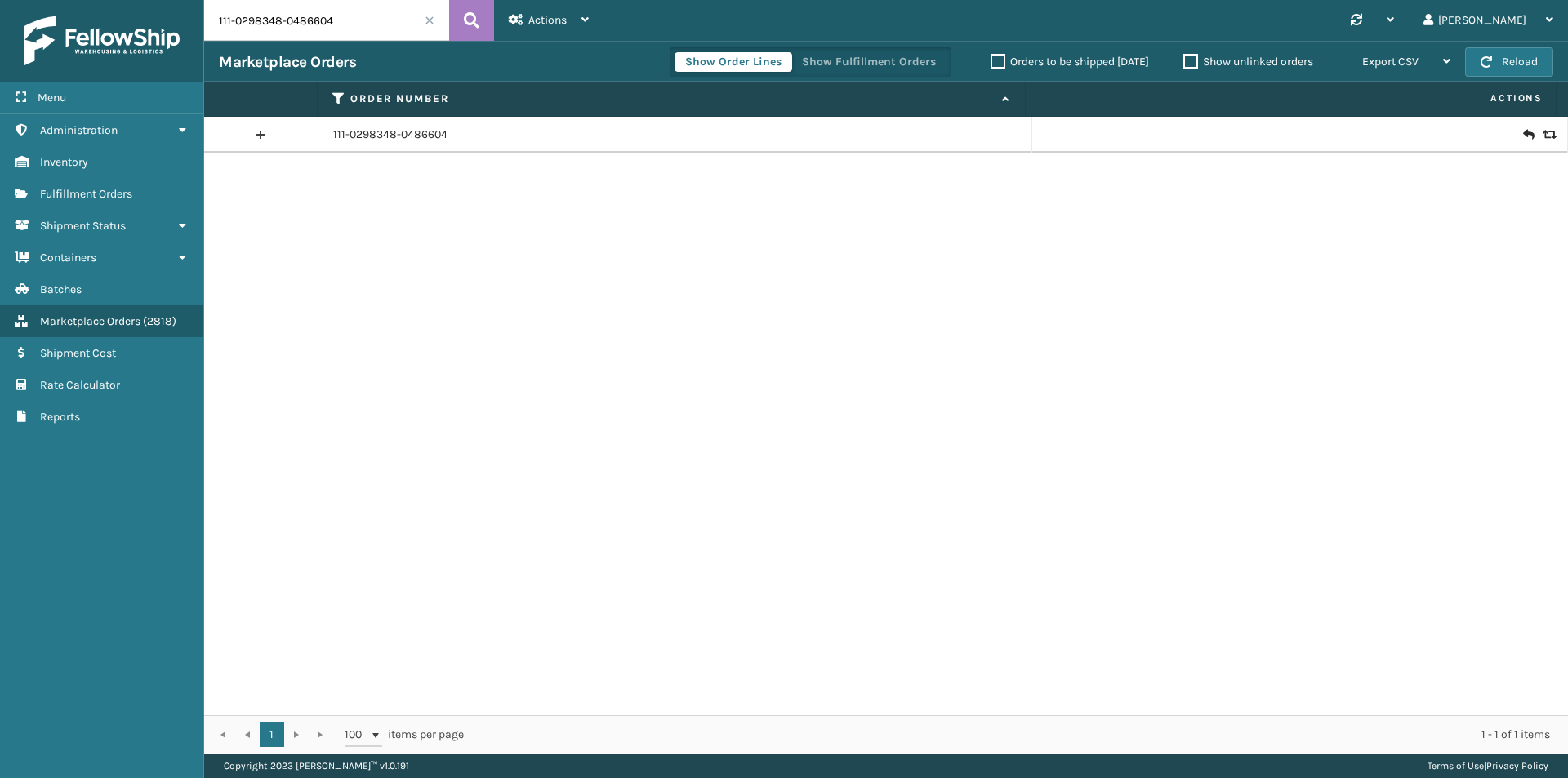
click at [359, 26] on input "111-0298348-0486604" at bounding box center [327, 20] width 245 height 40
paste input "4-5762208-8815436"
type input "114-5762208-8815436"
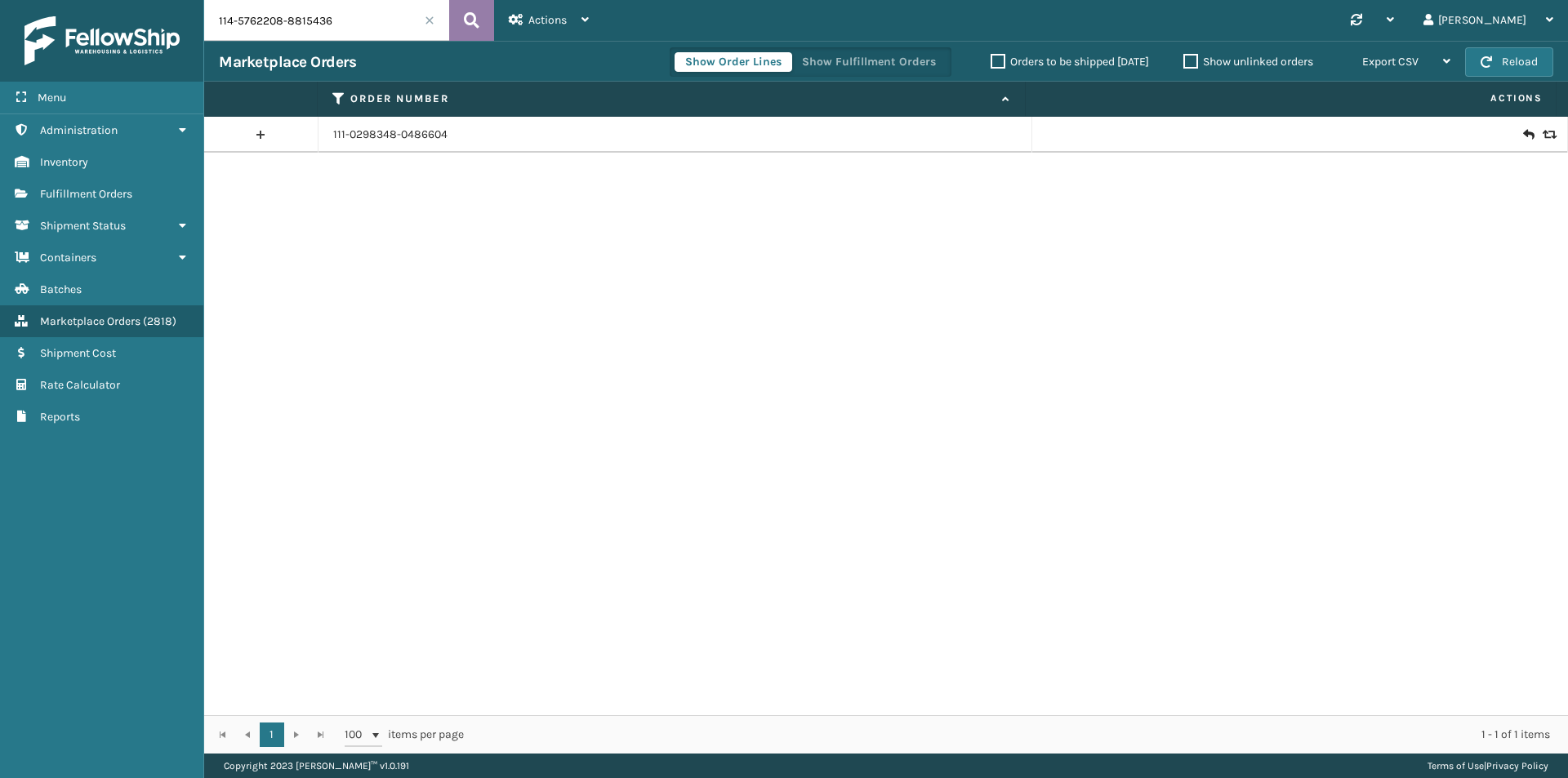
click at [475, 20] on icon at bounding box center [471, 20] width 16 height 25
click at [398, 135] on link "114-5762208-8815436" at bounding box center [389, 135] width 113 height 17
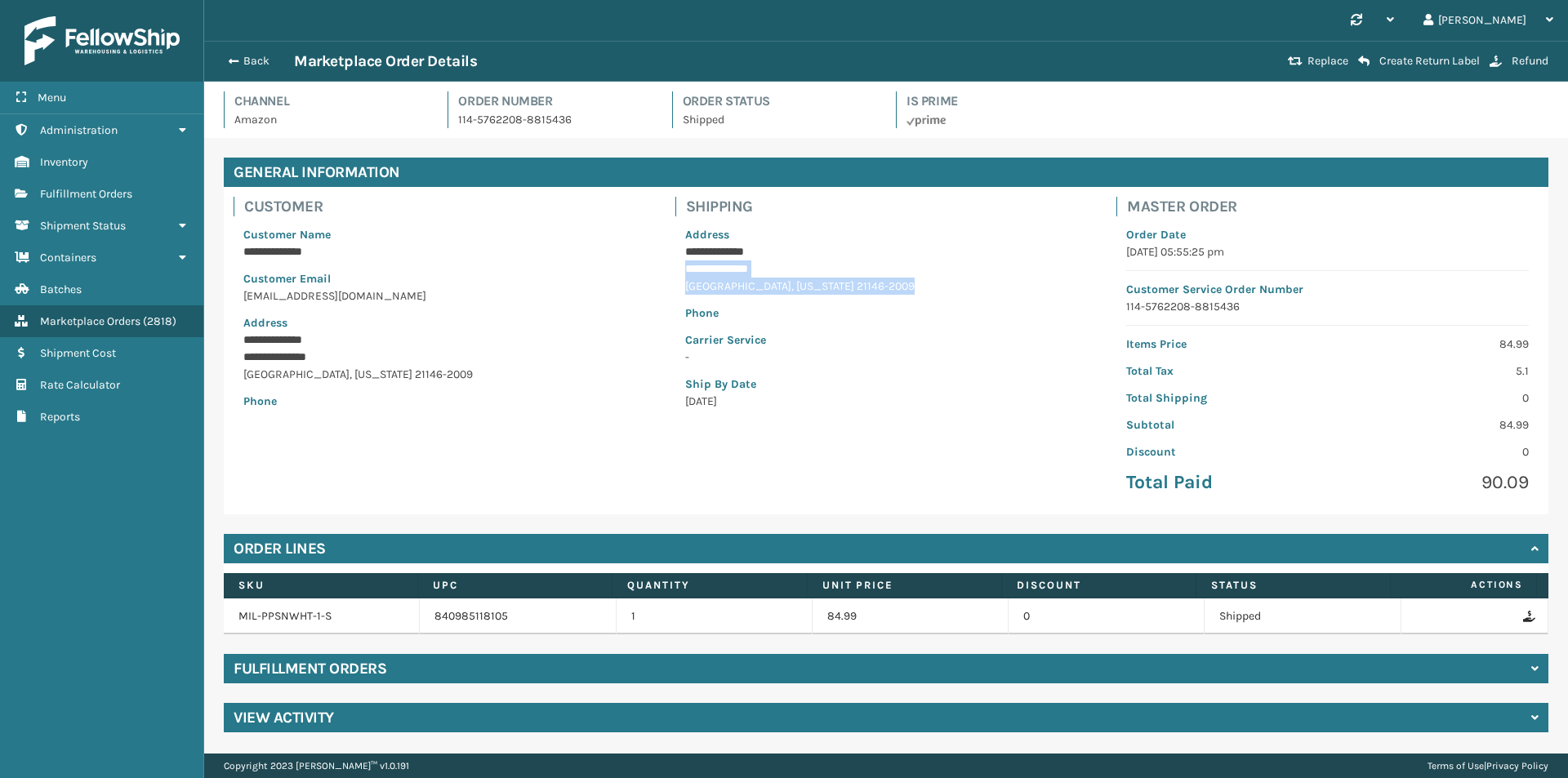
drag, startPoint x: 687, startPoint y: 268, endPoint x: 914, endPoint y: 280, distance: 227.3
click at [914, 280] on div "**********" at bounding box center [886, 317] width 422 height 203
click at [265, 62] on button "Back" at bounding box center [257, 62] width 75 height 15
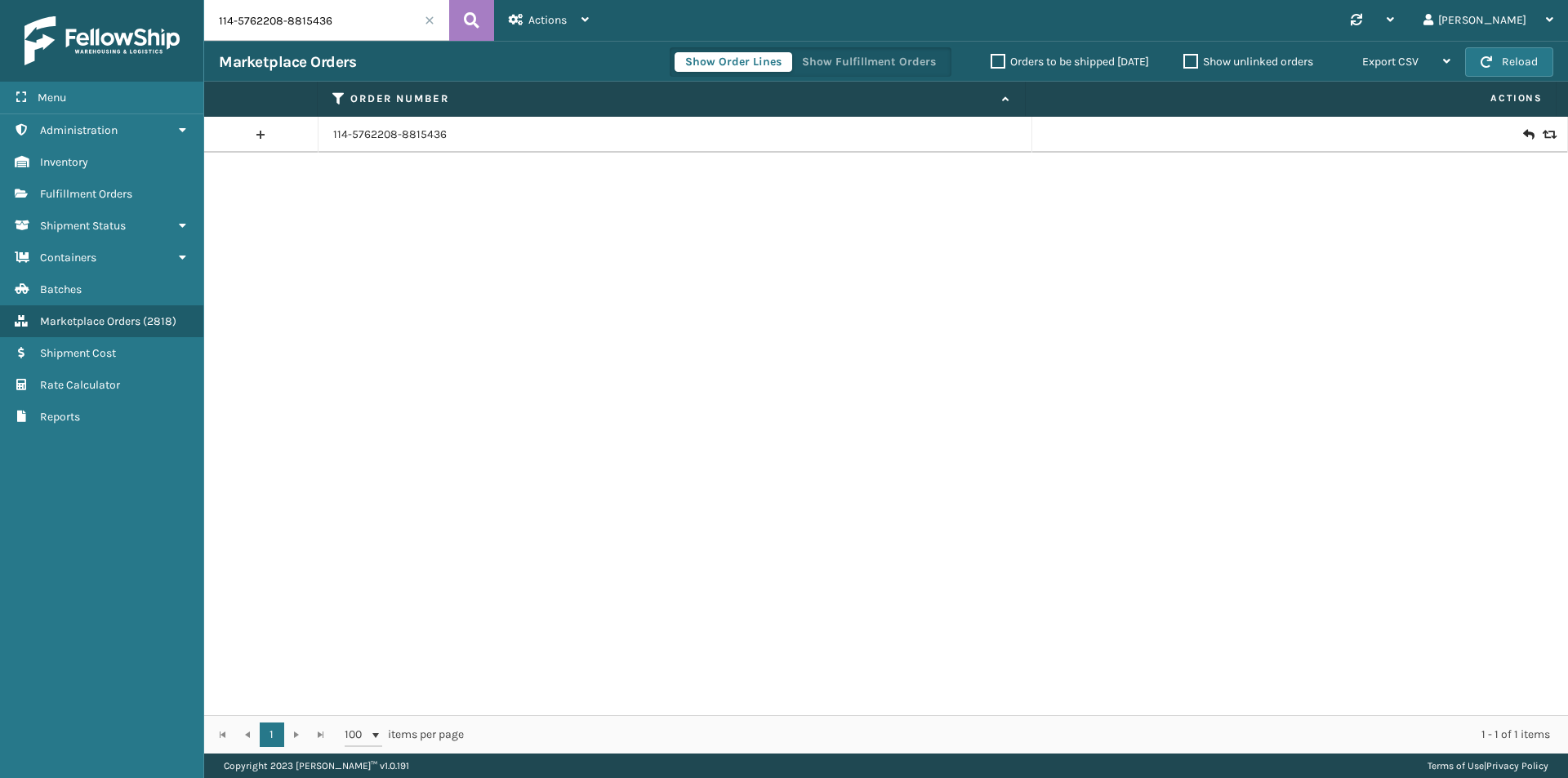
click at [1542, 138] on icon at bounding box center [1547, 134] width 10 height 11
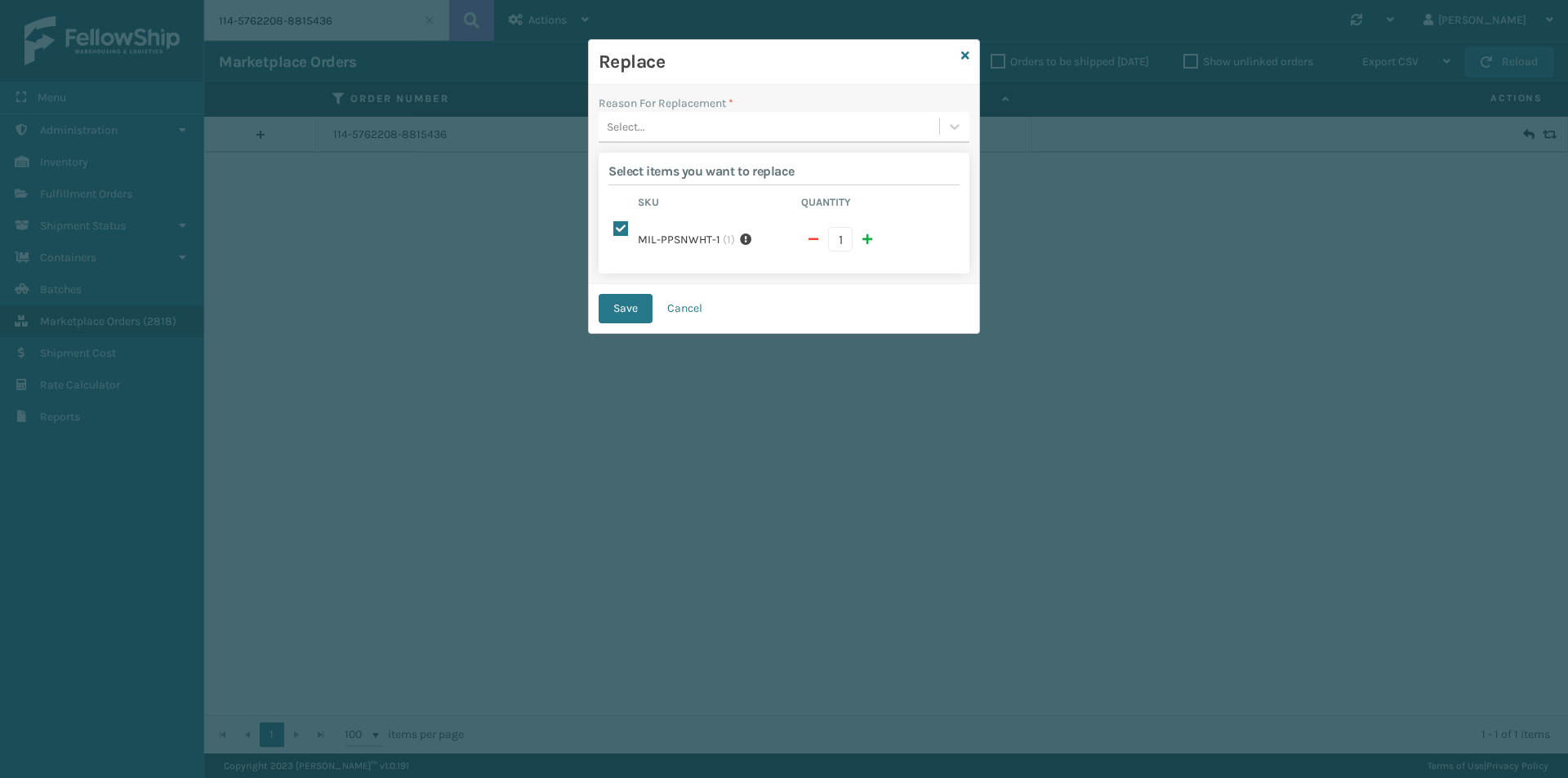
click at [697, 147] on div "Reason For Replacement * Select... Select items you want to replace Sku Quantit…" at bounding box center [784, 184] width 390 height 199
click at [696, 129] on div "Select..." at bounding box center [768, 126] width 340 height 27
click at [692, 193] on div "Lost in transit" at bounding box center [783, 198] width 371 height 30
click at [644, 298] on button "Save" at bounding box center [625, 308] width 54 height 29
